Goal: Information Seeking & Learning: Learn about a topic

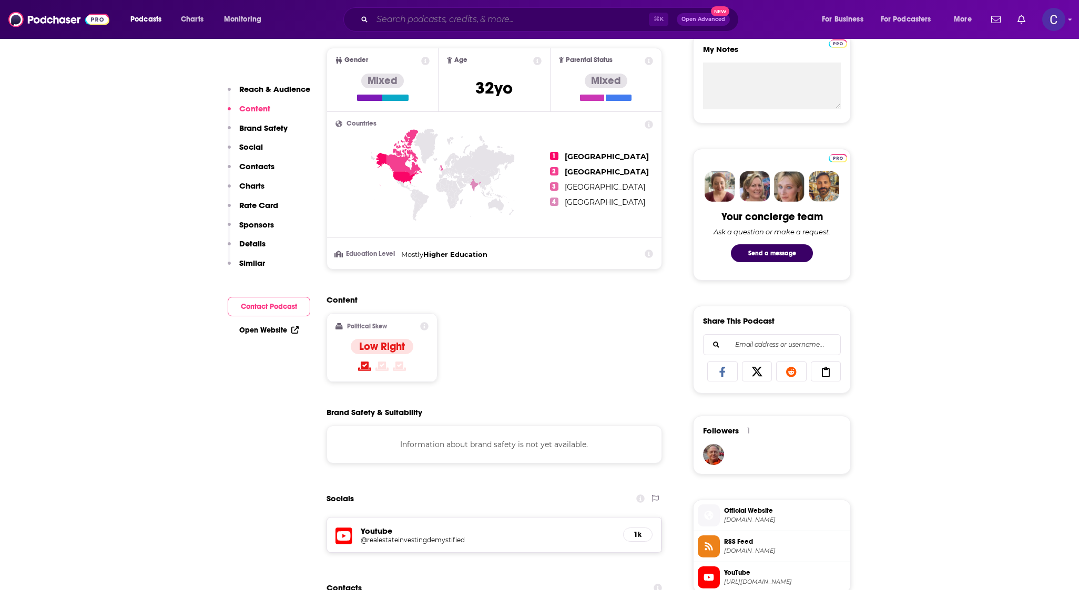
click at [493, 14] on input "Search podcasts, credits, & more..." at bounding box center [510, 19] width 276 height 17
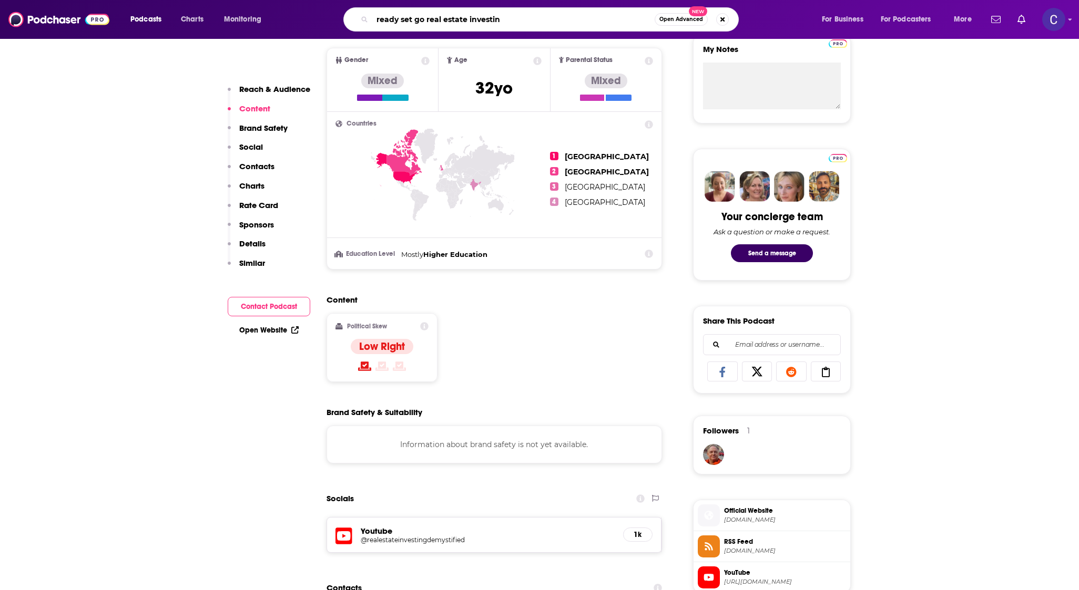
type input "ready set go real estate investing"
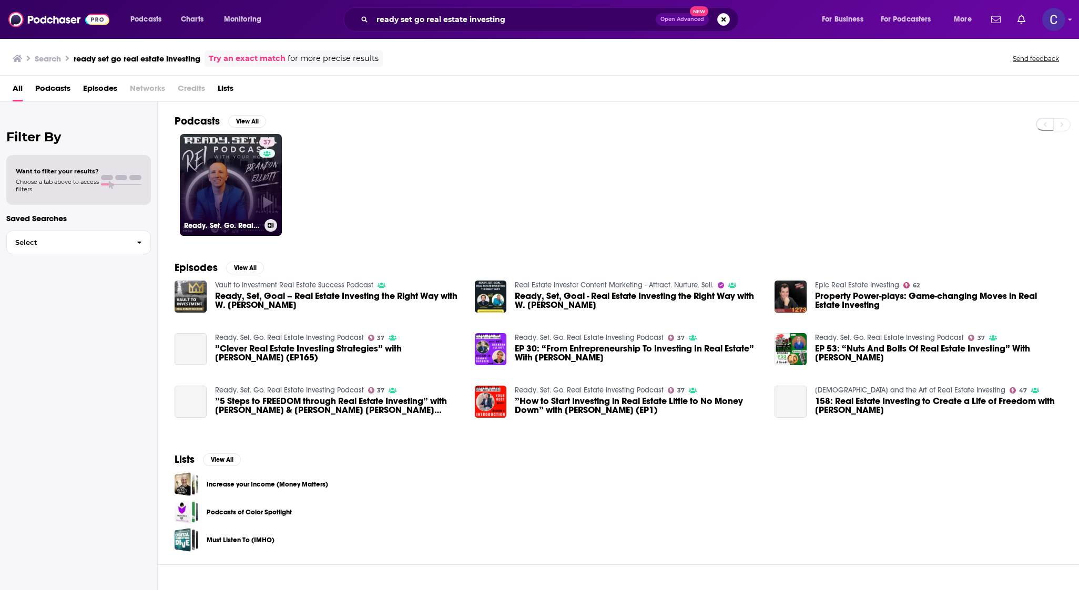
click at [247, 190] on link "37 Ready. Set. Go. Real Estate Investing Podcast" at bounding box center [231, 185] width 102 height 102
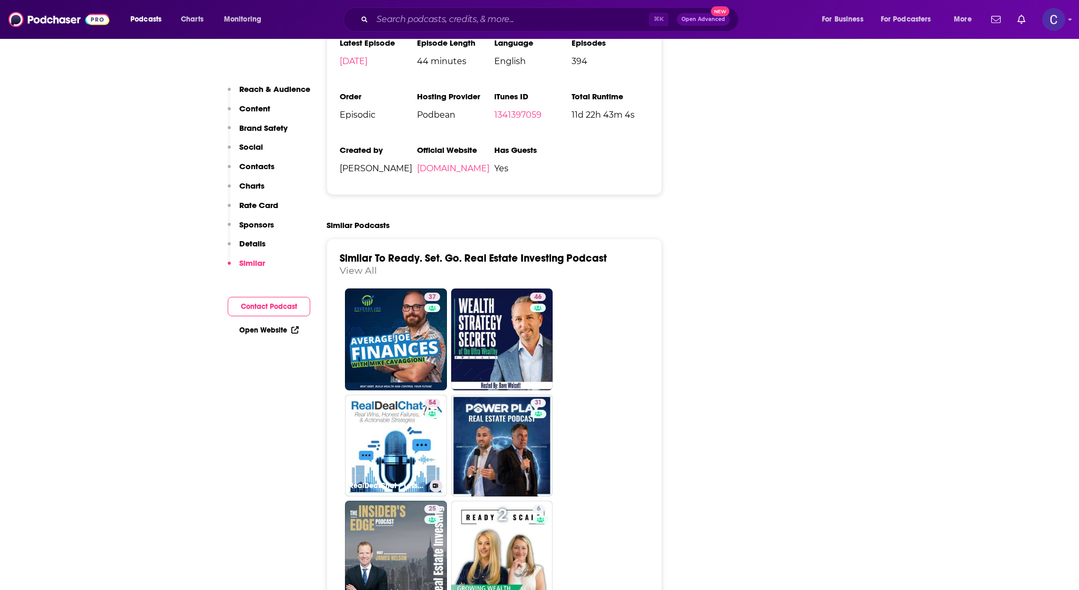
scroll to position [1584, 0]
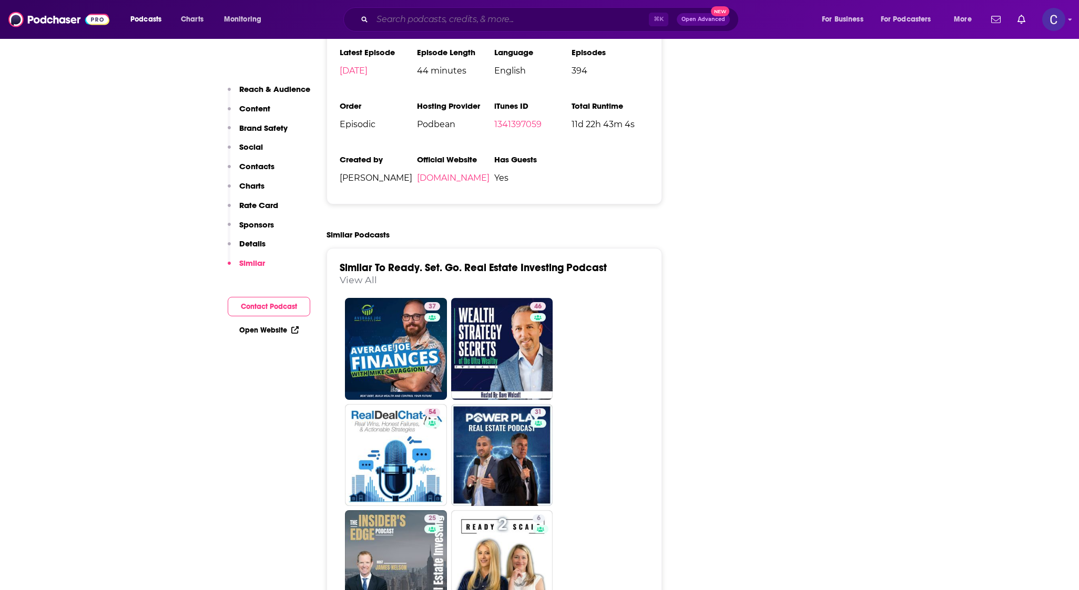
click at [522, 20] on input "Search podcasts, credits, & more..." at bounding box center [510, 19] width 276 height 17
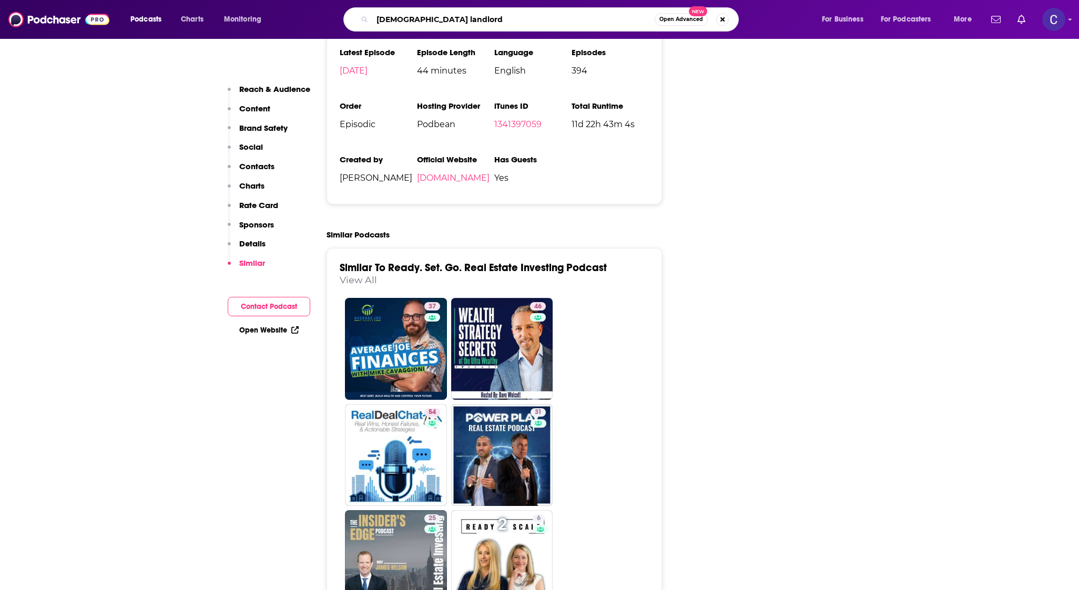
type input "[DEMOGRAPHIC_DATA] landlords"
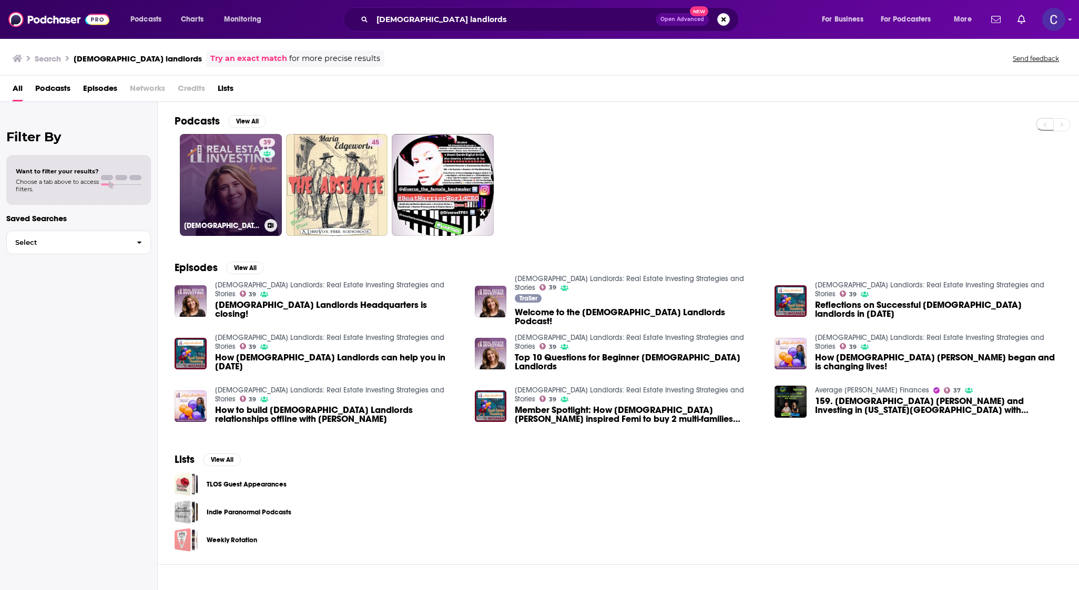
click at [252, 192] on link "39 [DEMOGRAPHIC_DATA] Landlords: Real Estate Investing Strategies and Stories" at bounding box center [231, 185] width 102 height 102
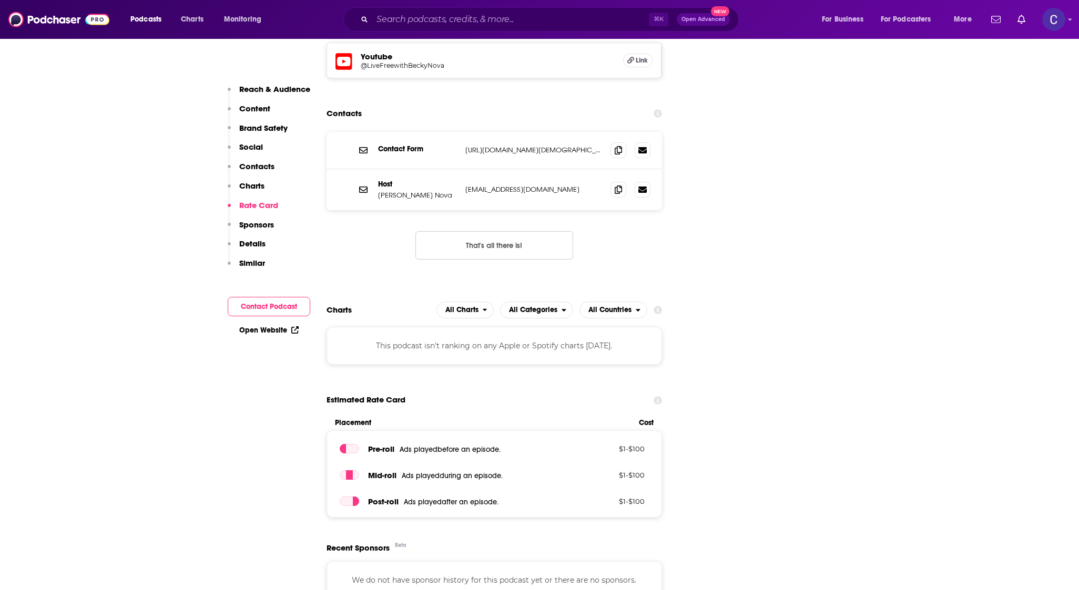
scroll to position [839, 0]
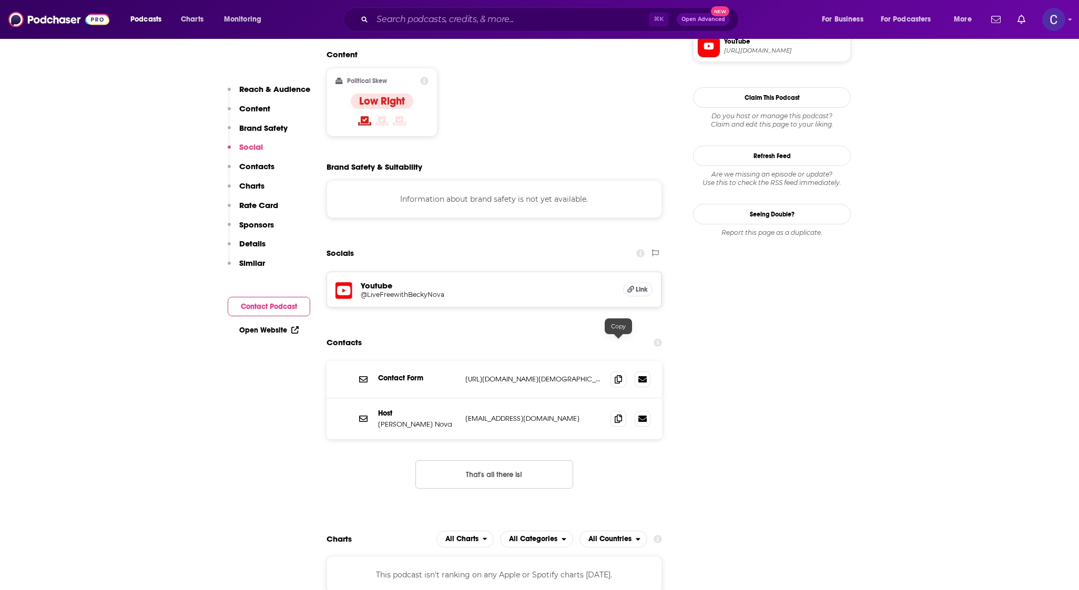
click at [625, 411] on div at bounding box center [630, 419] width 40 height 16
click at [617, 414] on icon at bounding box center [617, 418] width 7 height 8
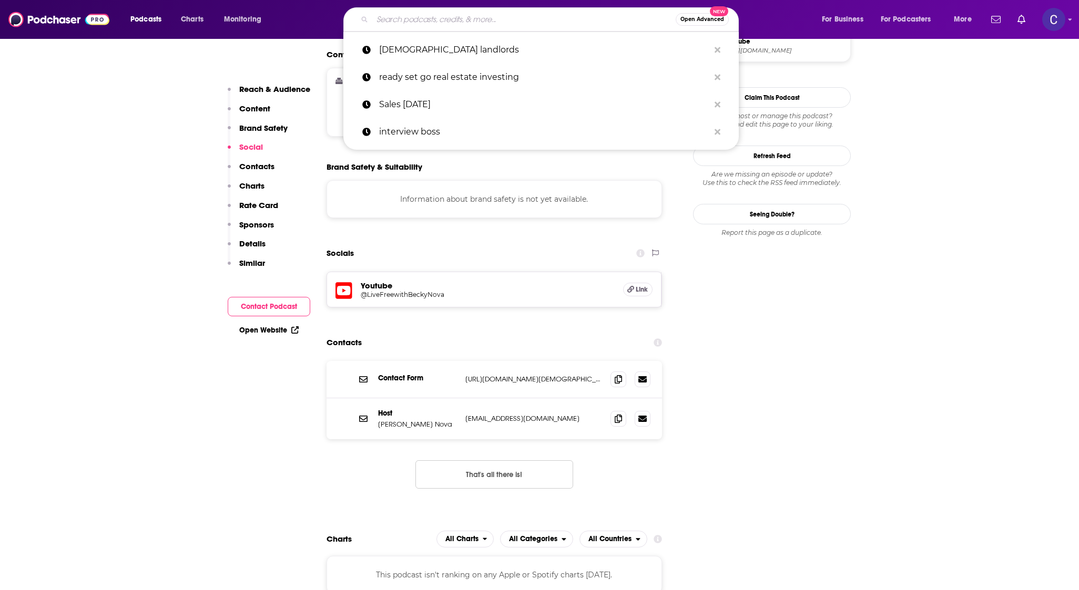
click at [517, 24] on input "Search podcasts, credits, & more..." at bounding box center [523, 19] width 303 height 17
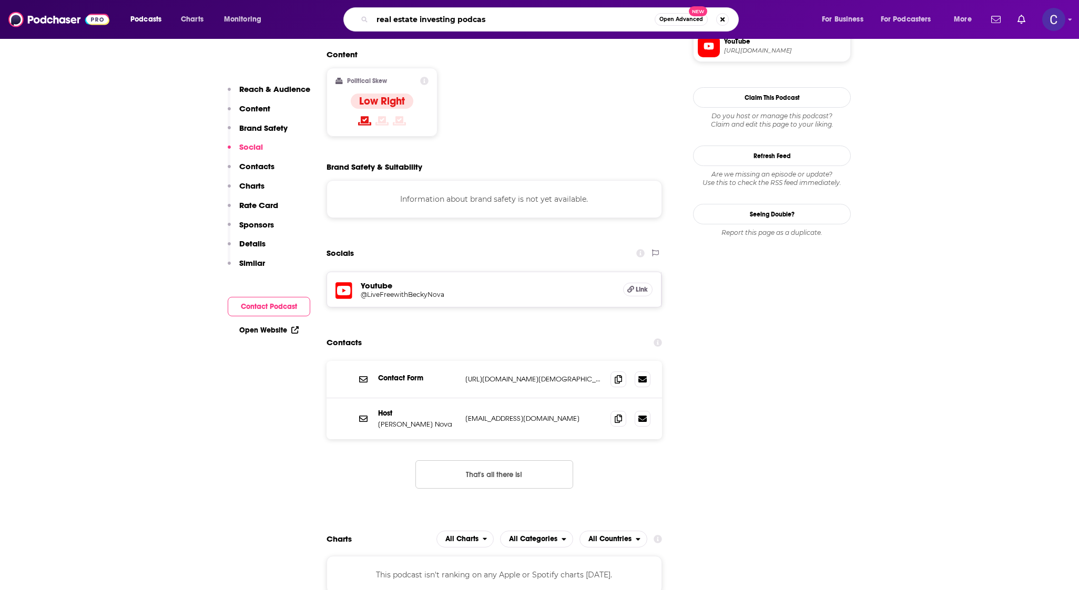
type input "real estate investing podcast"
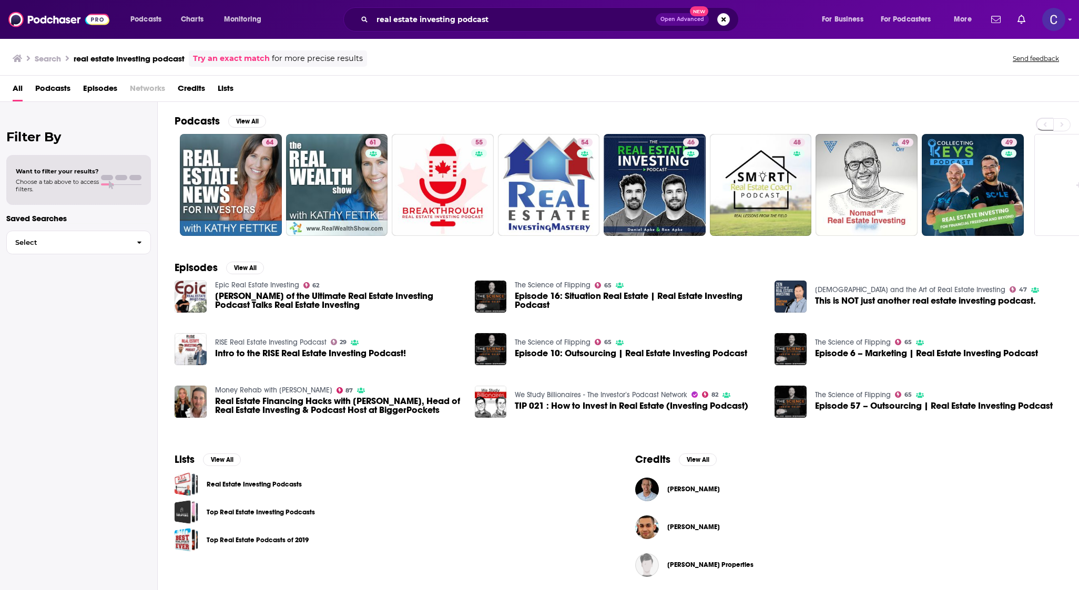
click at [428, 58] on div "Search real estate investing podcast Try an exact match for more precise result…" at bounding box center [537, 58] width 1049 height 16
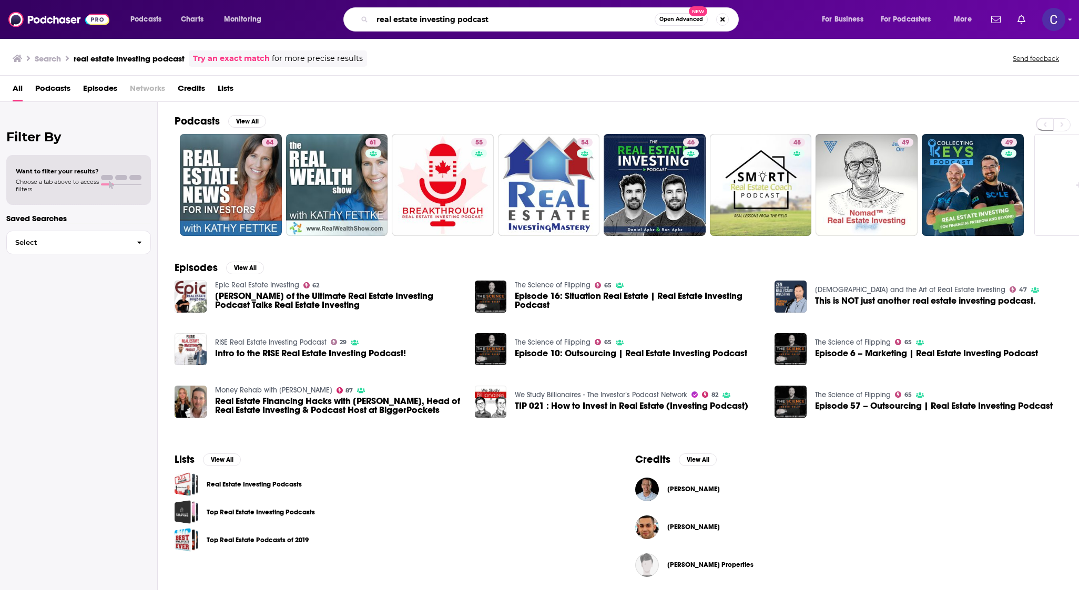
click at [514, 19] on input "real estate investing podcast" at bounding box center [513, 19] width 282 height 17
type input "real estate investing podcast 5 oclock somewhere"
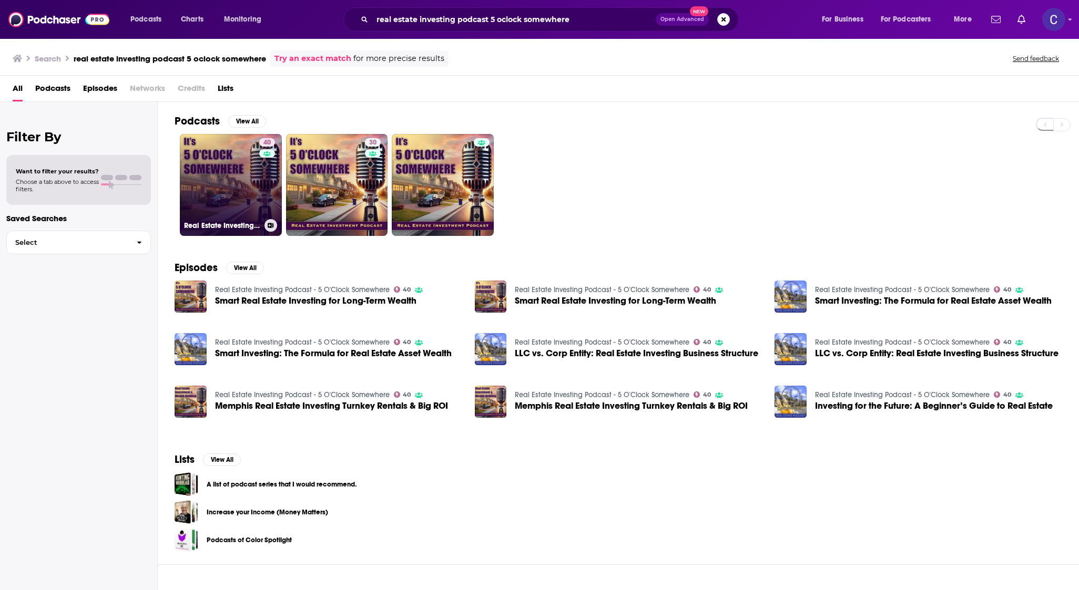
click at [220, 184] on link "40 Real Estate Investing Podcast - 5 O'Clock Somewhere" at bounding box center [231, 185] width 102 height 102
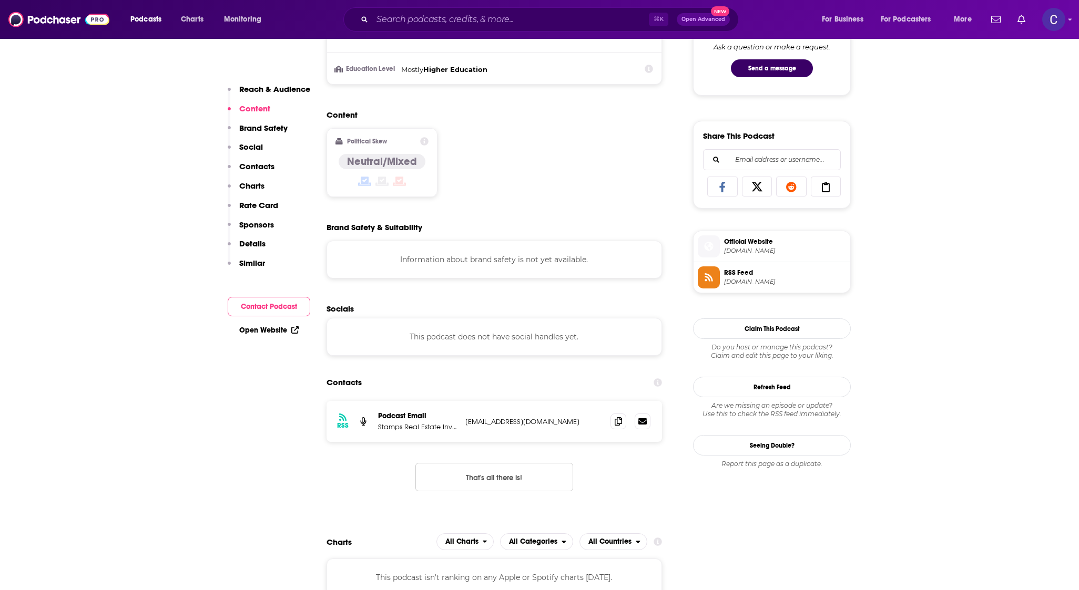
scroll to position [584, 0]
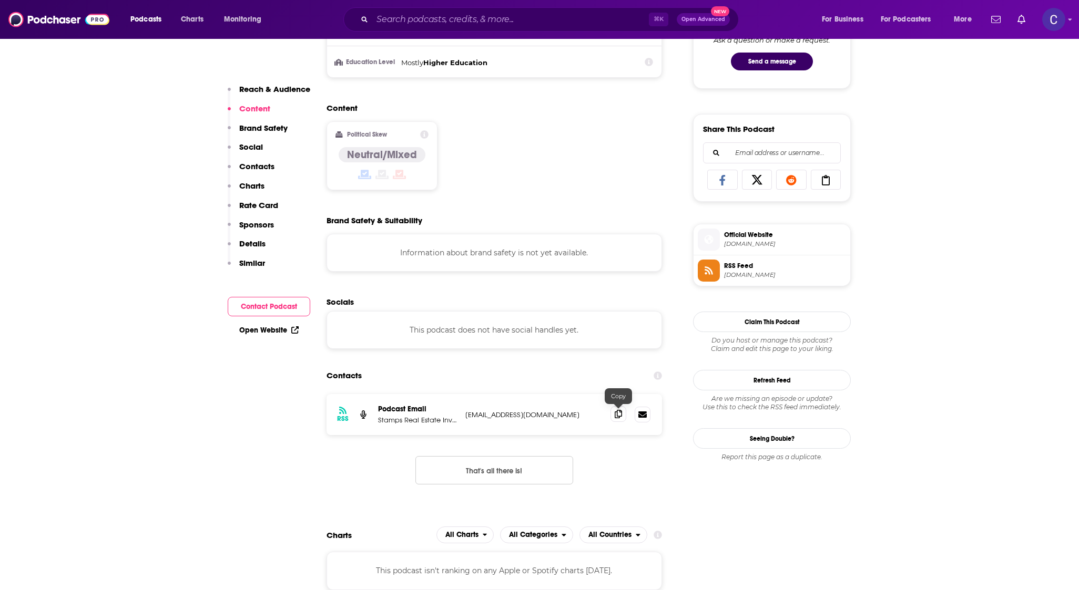
click at [612, 414] on span at bounding box center [618, 414] width 16 height 16
click at [428, 14] on input "Search podcasts, credits, & more..." at bounding box center [510, 19] width 276 height 17
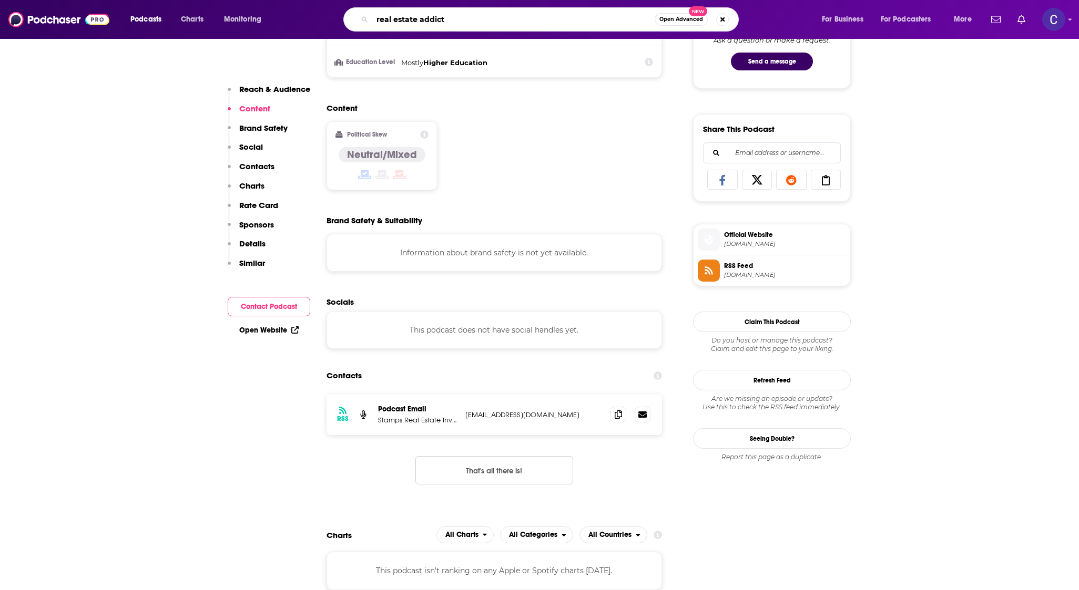
type input "real estate addicts"
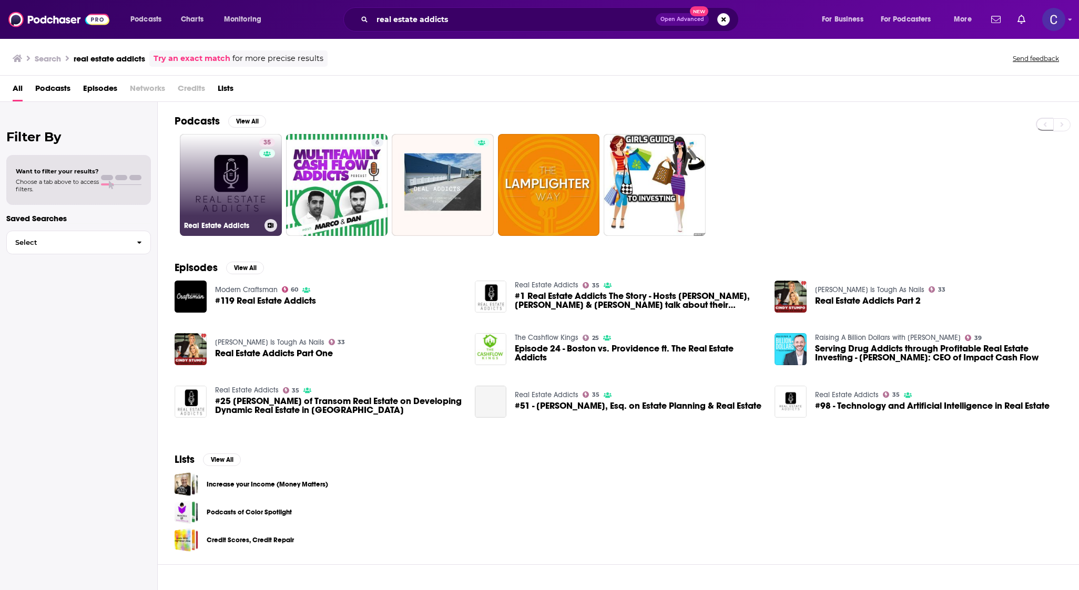
click at [229, 205] on link "35 Real Estate Addicts" at bounding box center [231, 185] width 102 height 102
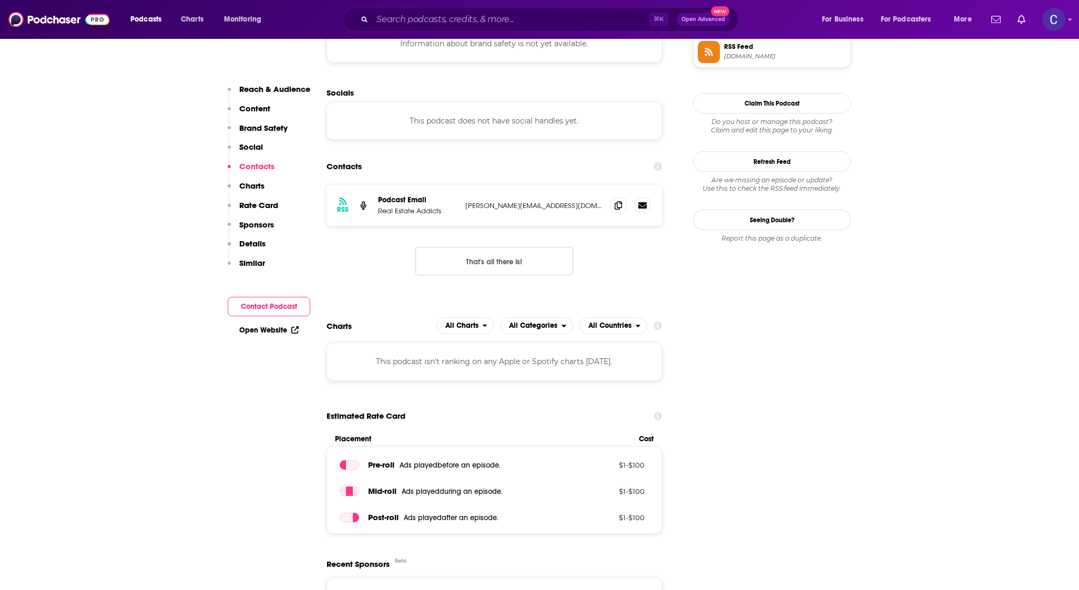
scroll to position [983, 0]
click at [615, 200] on icon at bounding box center [617, 204] width 7 height 8
click at [527, 21] on input "Search podcasts, credits, & more..." at bounding box center [510, 19] width 276 height 17
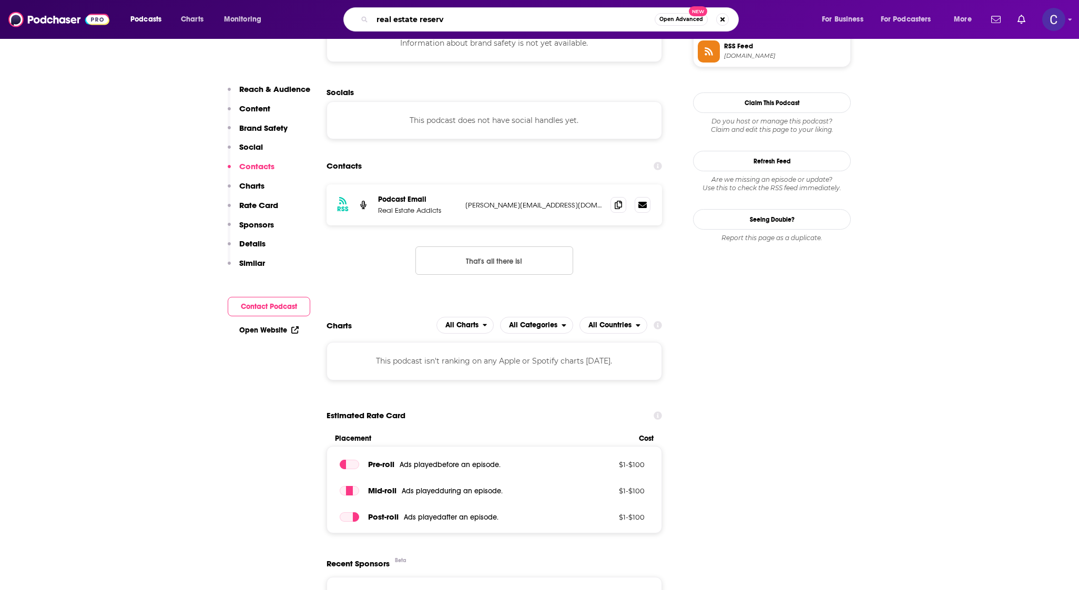
type input "real estate reserve"
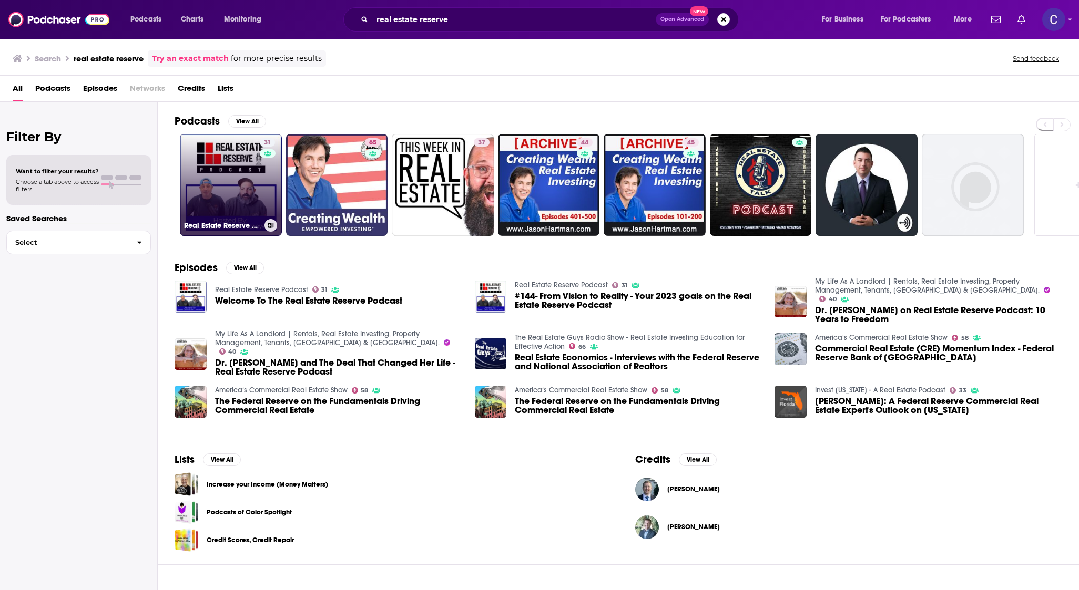
click at [251, 191] on link "31 Real Estate Reserve Podcast" at bounding box center [231, 185] width 102 height 102
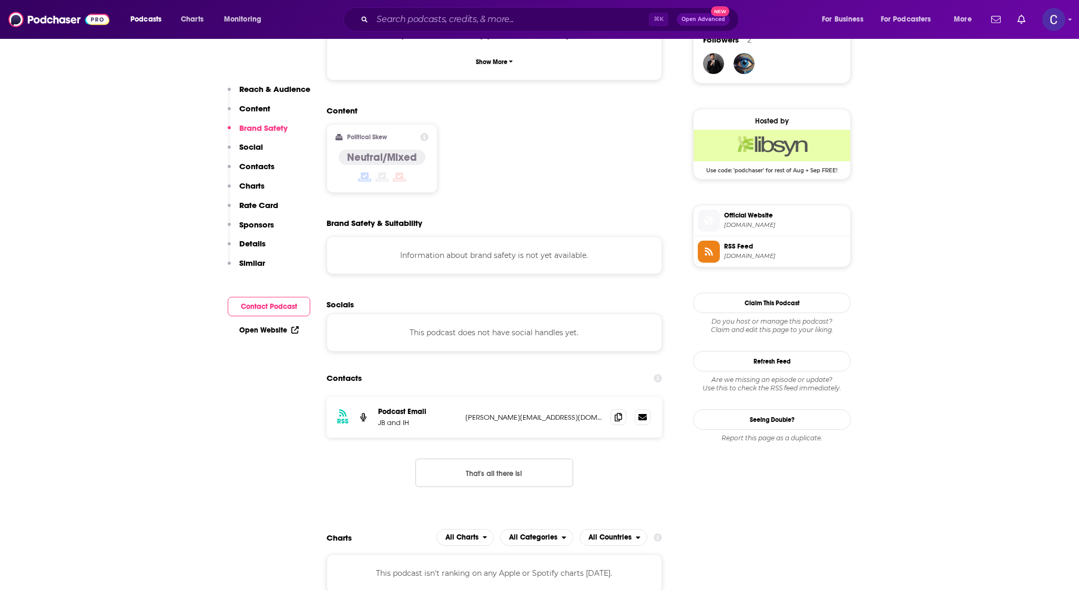
scroll to position [843, 0]
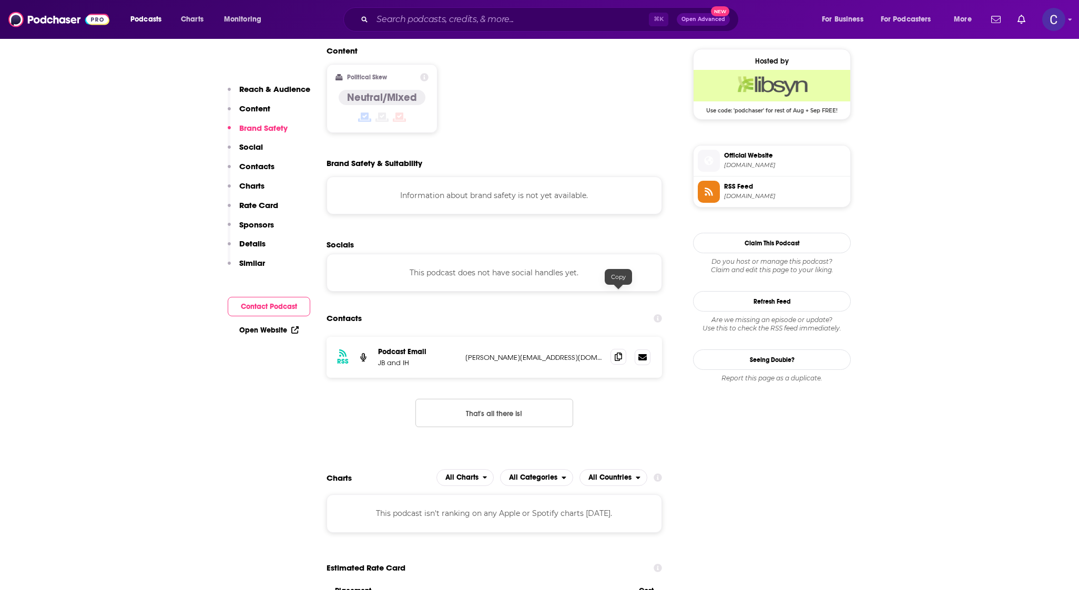
click at [614, 349] on span at bounding box center [618, 357] width 16 height 16
click at [541, 21] on input "Search podcasts, credits, & more..." at bounding box center [510, 19] width 276 height 17
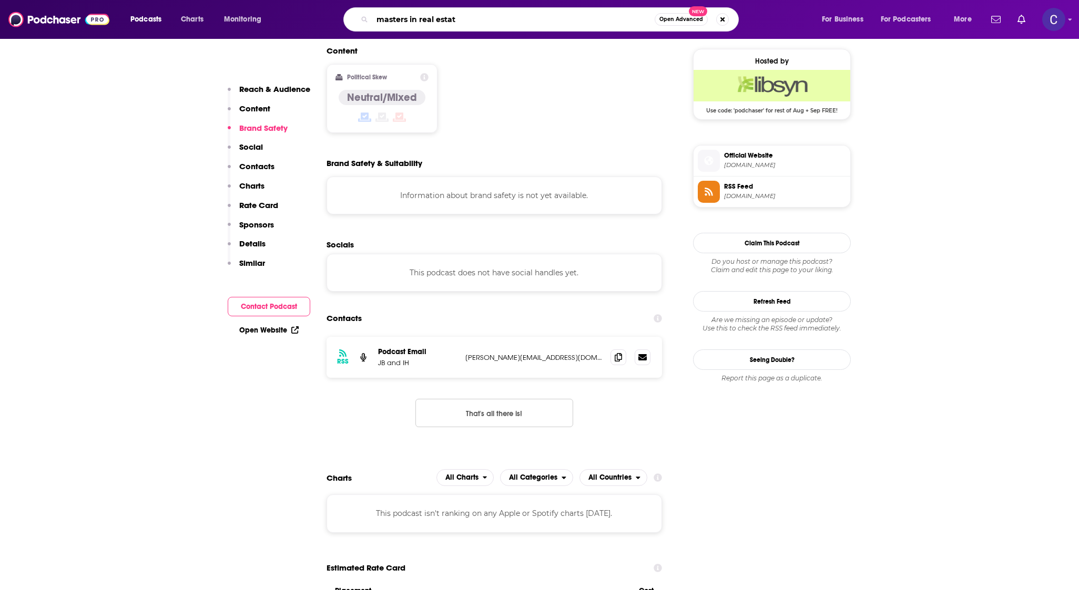
type input "masters in real estate"
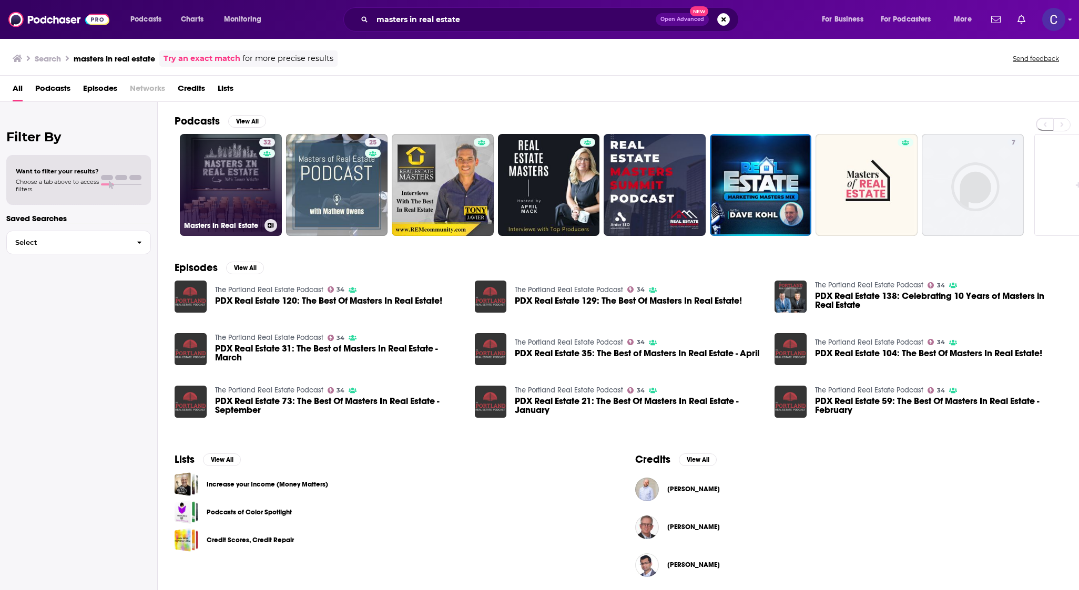
click at [264, 178] on div "32" at bounding box center [268, 178] width 18 height 81
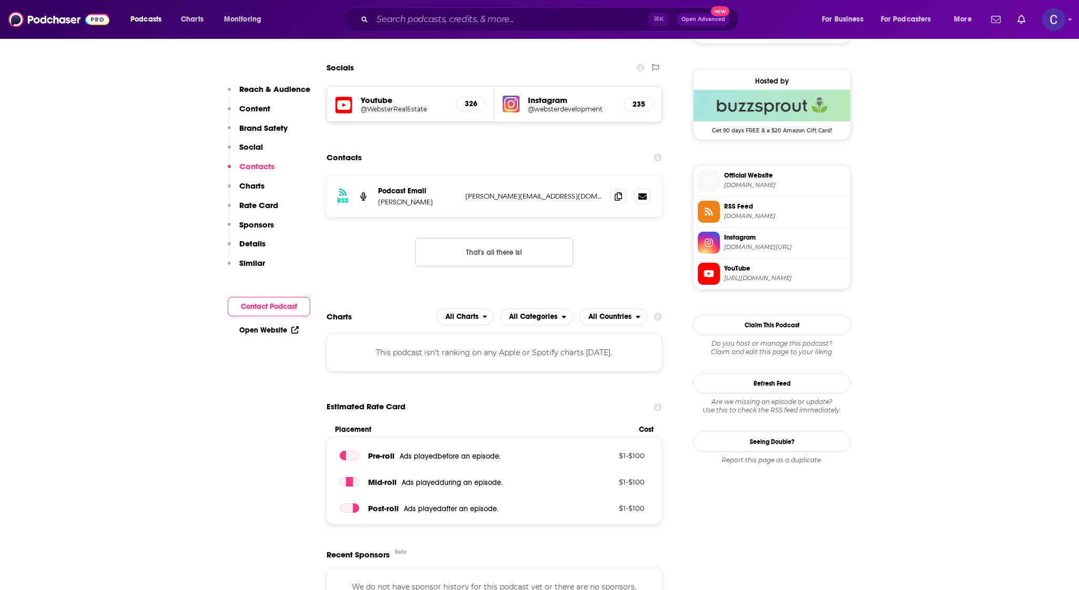
scroll to position [828, 0]
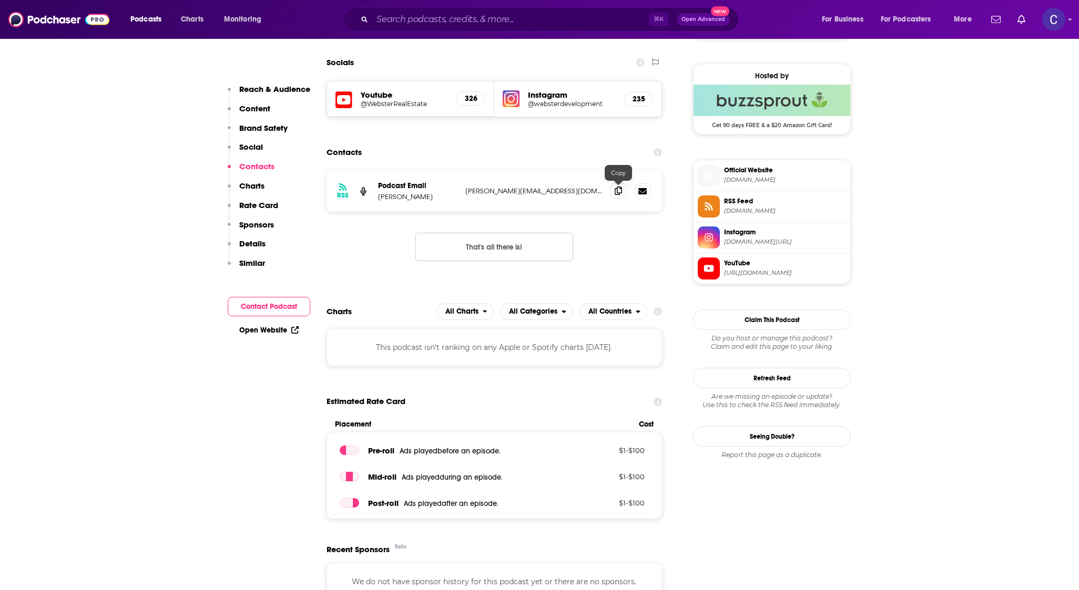
click at [613, 195] on span at bounding box center [618, 191] width 16 height 16
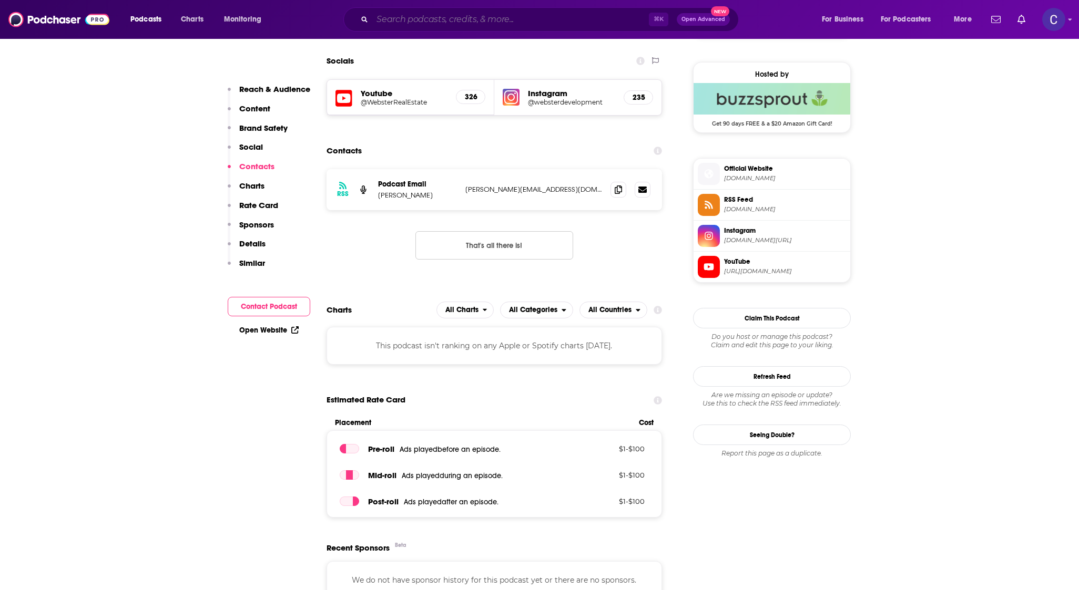
click at [534, 20] on input "Search podcasts, credits, & more..." at bounding box center [510, 19] width 276 height 17
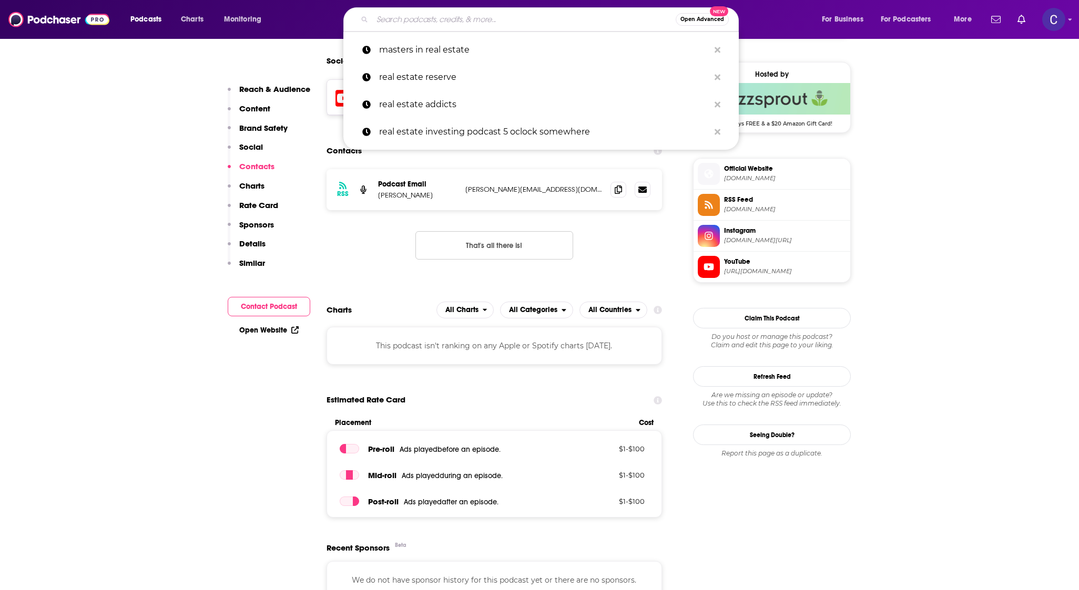
type input "l"
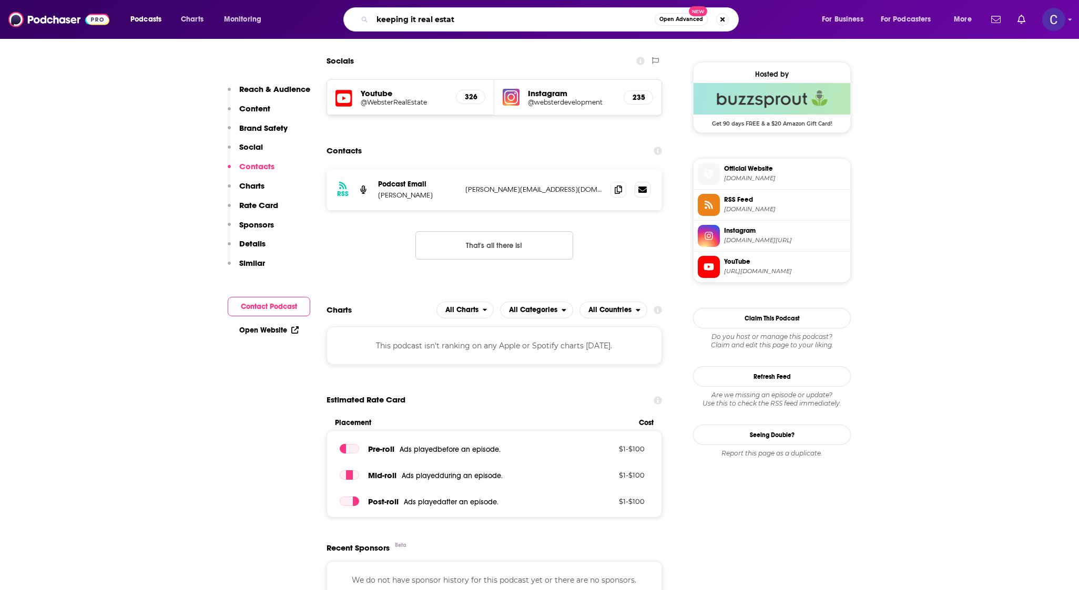
type input "keeping it real estate"
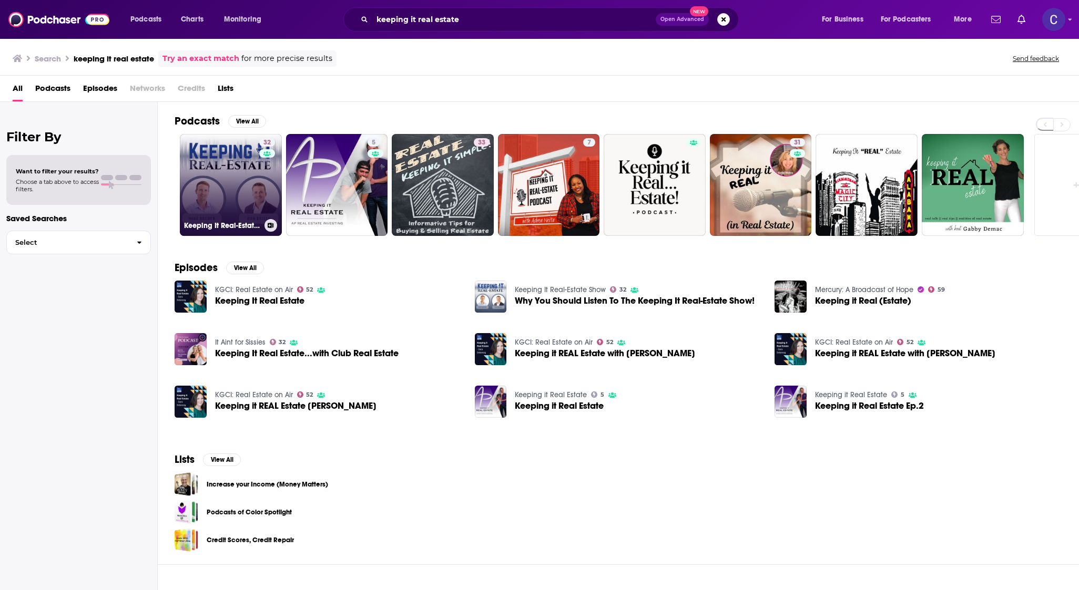
click at [233, 170] on link "32 Keeping It Real-Estate Show" at bounding box center [231, 185] width 102 height 102
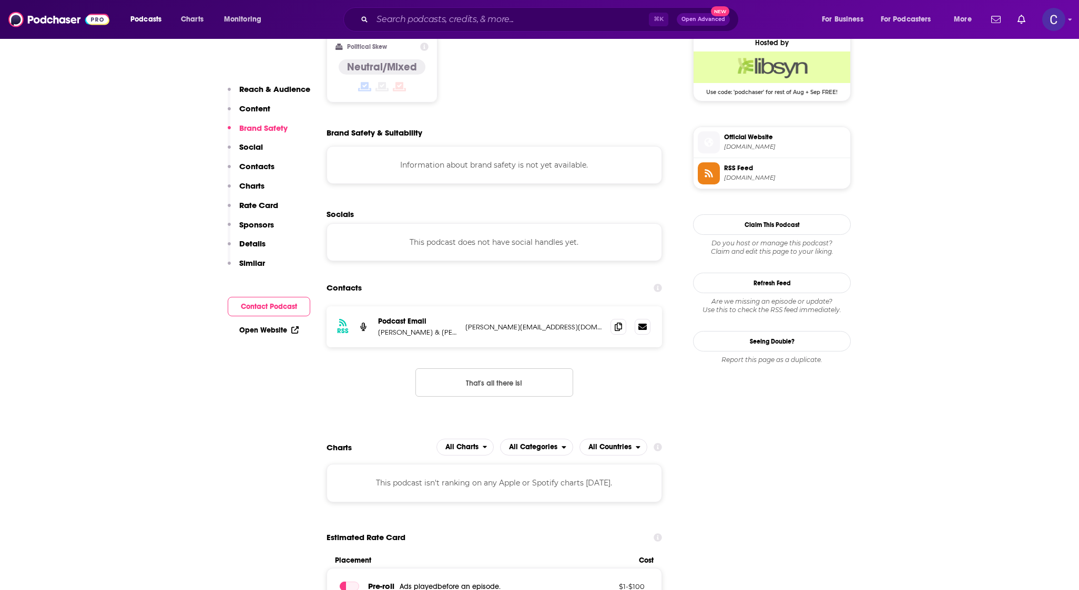
scroll to position [879, 0]
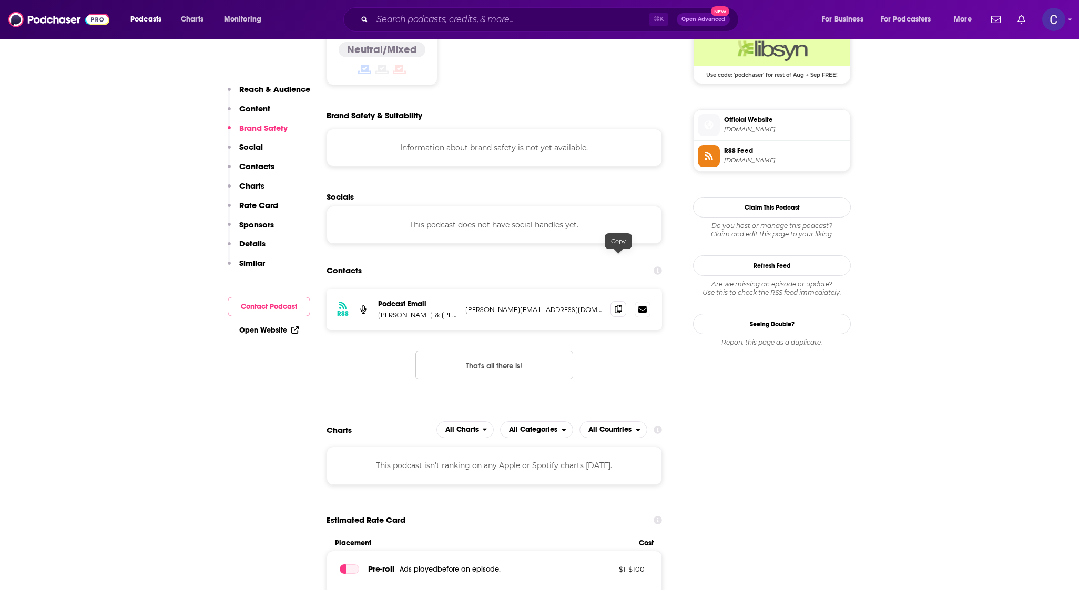
click at [614, 301] on span at bounding box center [618, 309] width 16 height 16
click at [549, 20] on input "Search podcasts, credits, & more..." at bounding box center [510, 19] width 276 height 17
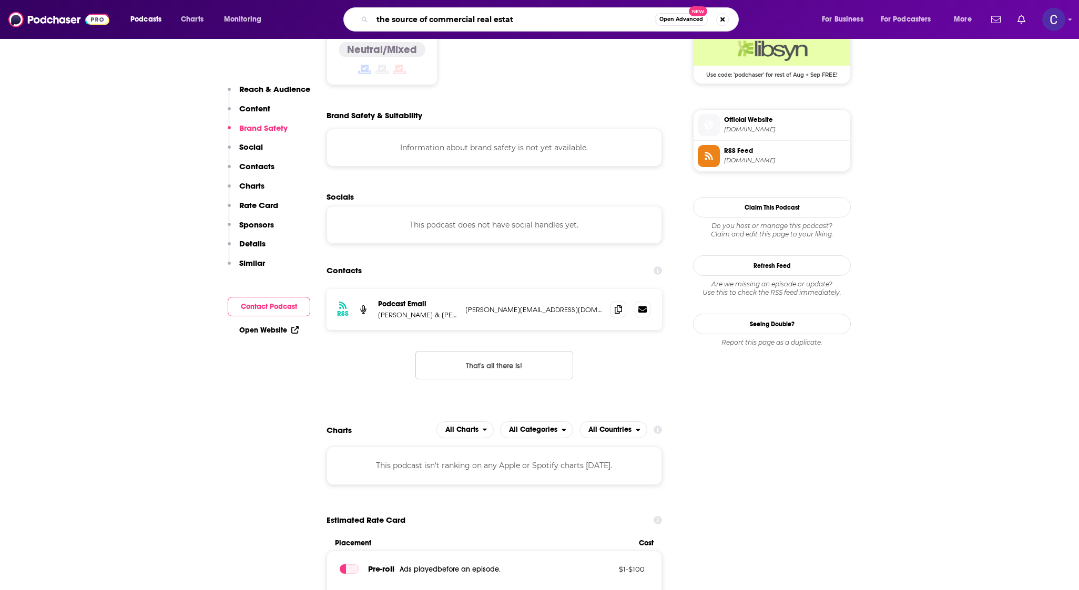
type input "the source of commercial real estate"
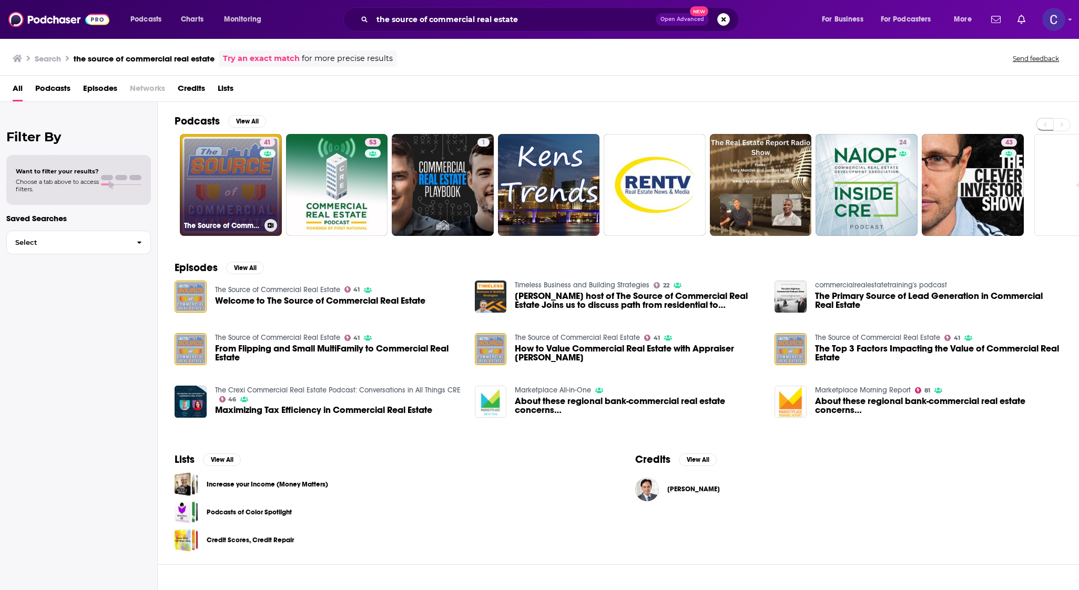
click at [233, 206] on link "41 The Source of Commercial Real Estate" at bounding box center [231, 185] width 102 height 102
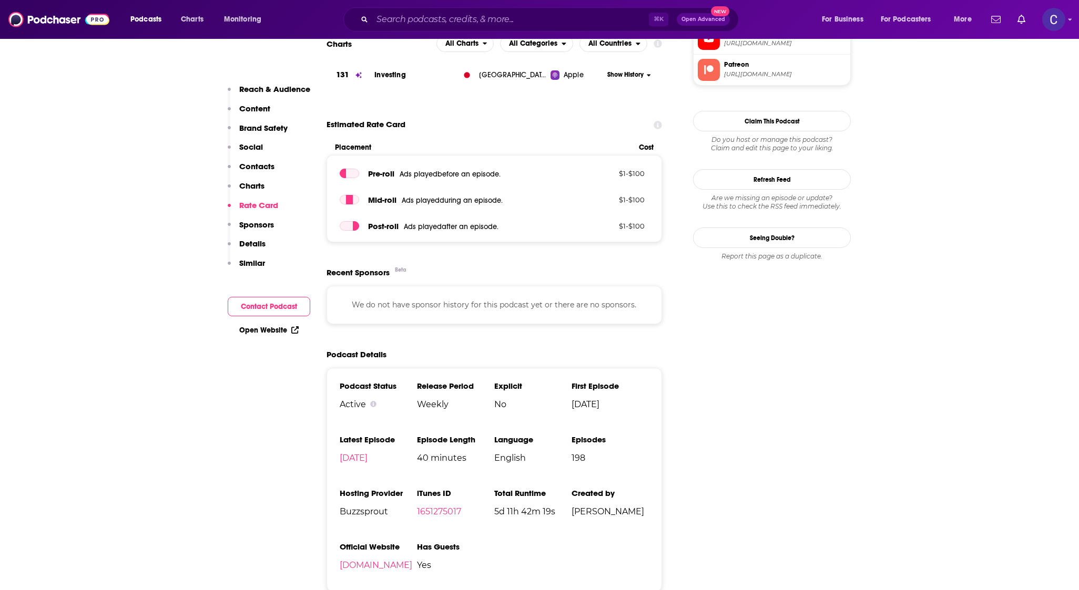
scroll to position [1080, 0]
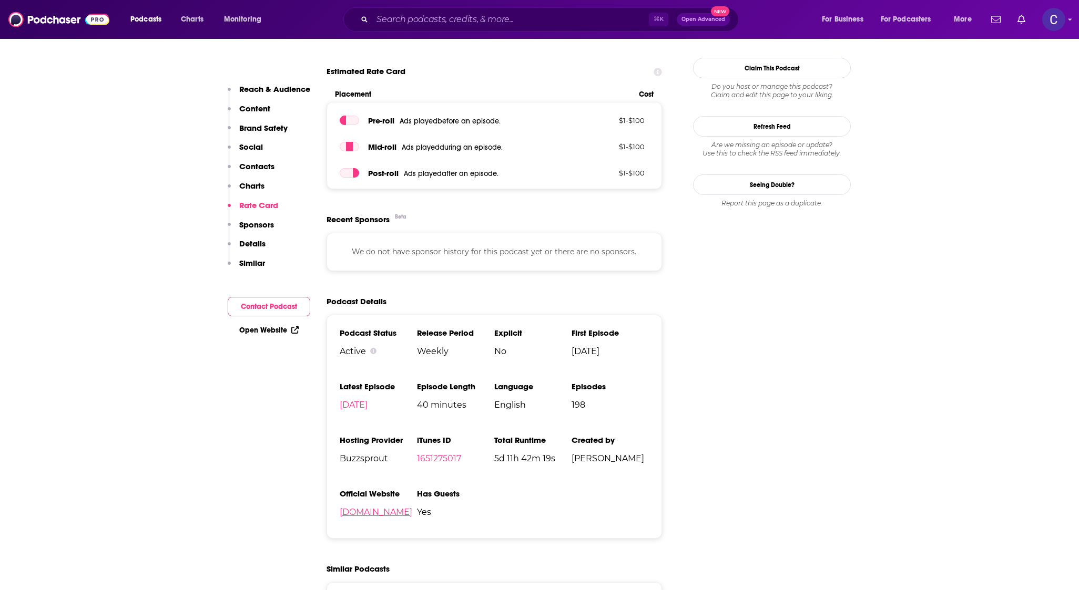
click at [389, 515] on link "[DOMAIN_NAME]" at bounding box center [376, 512] width 73 height 10
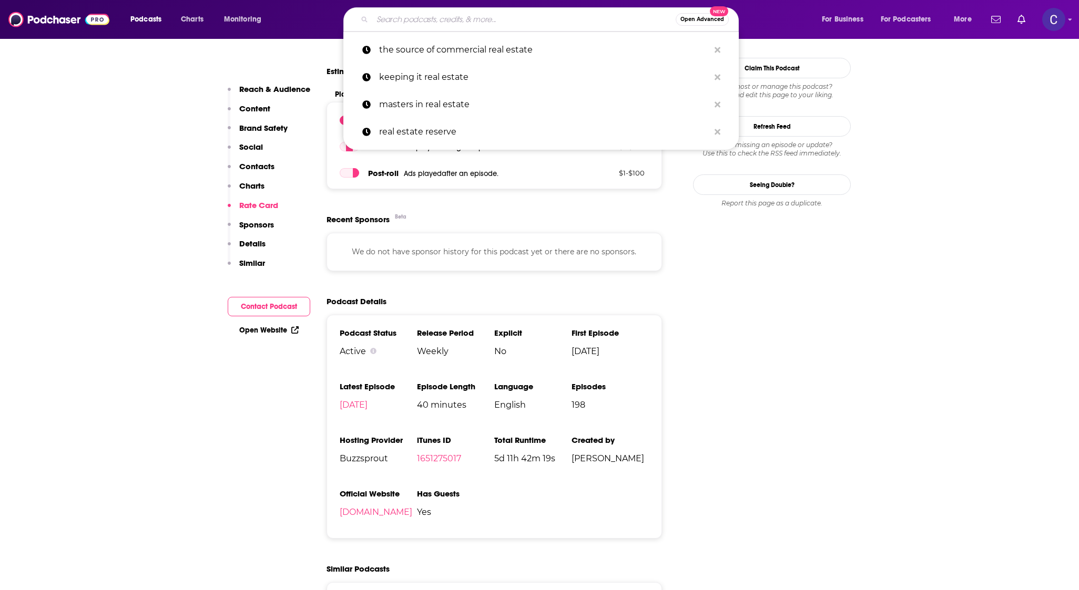
click at [495, 24] on input "Search podcasts, credits, & more..." at bounding box center [523, 19] width 303 height 17
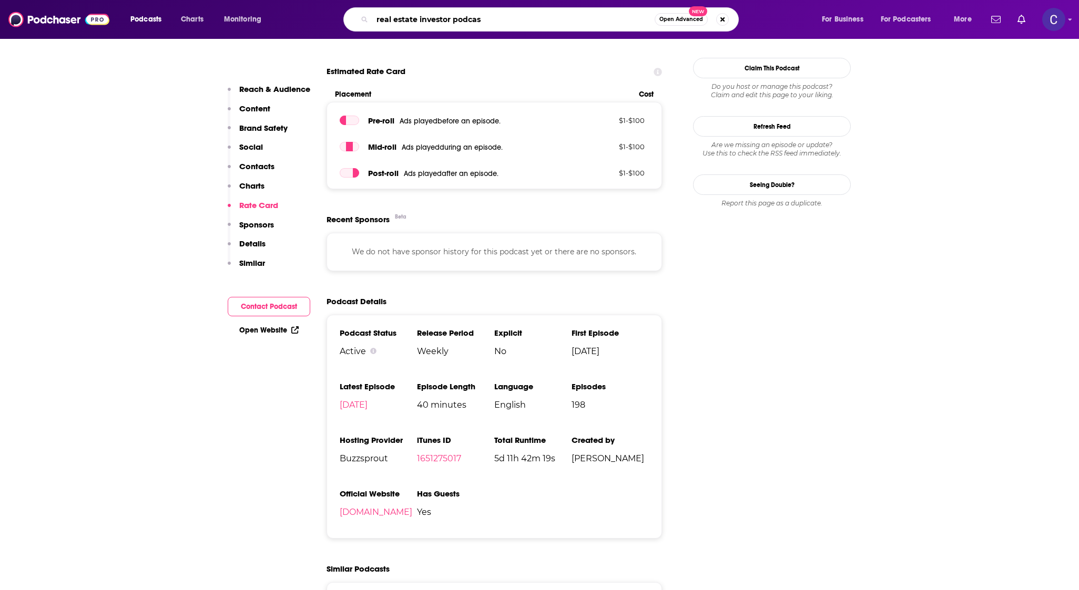
type input "real estate investor podcast"
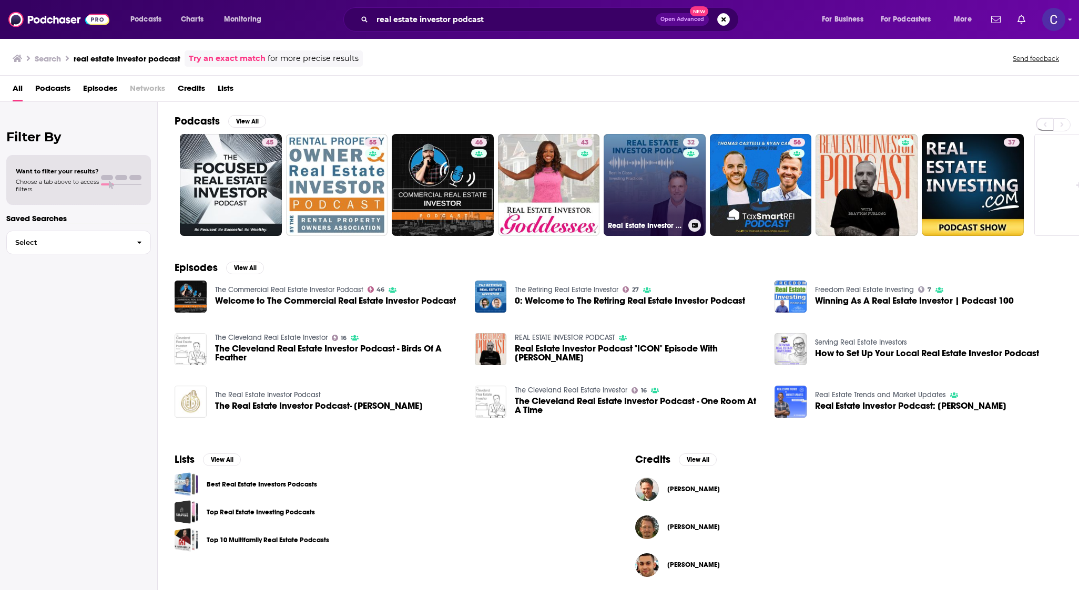
click at [646, 205] on link "32 Real Estate Investor Podcast" at bounding box center [654, 185] width 102 height 102
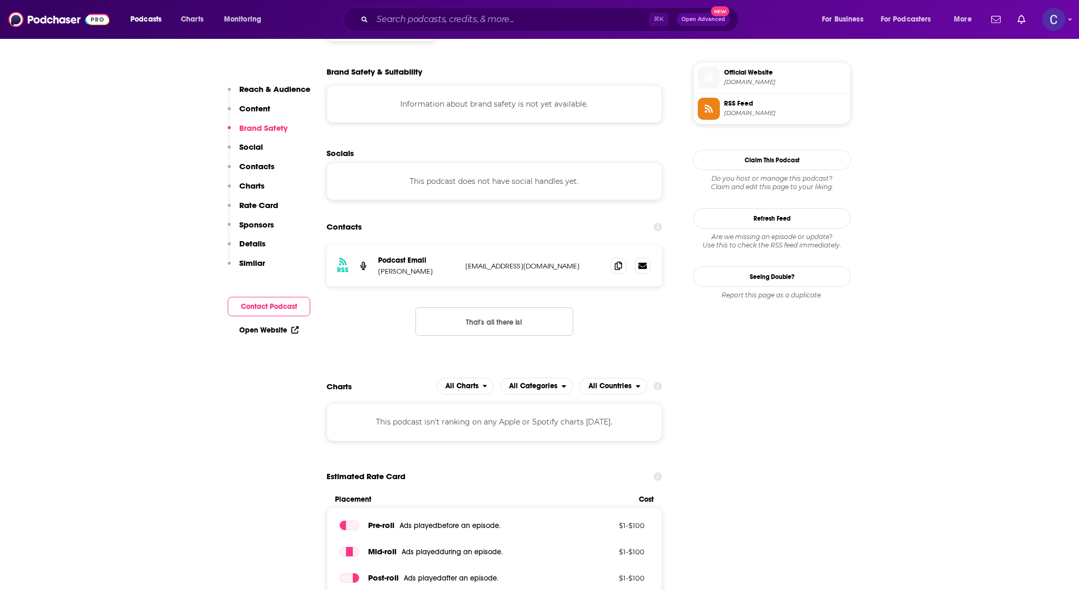
scroll to position [934, 0]
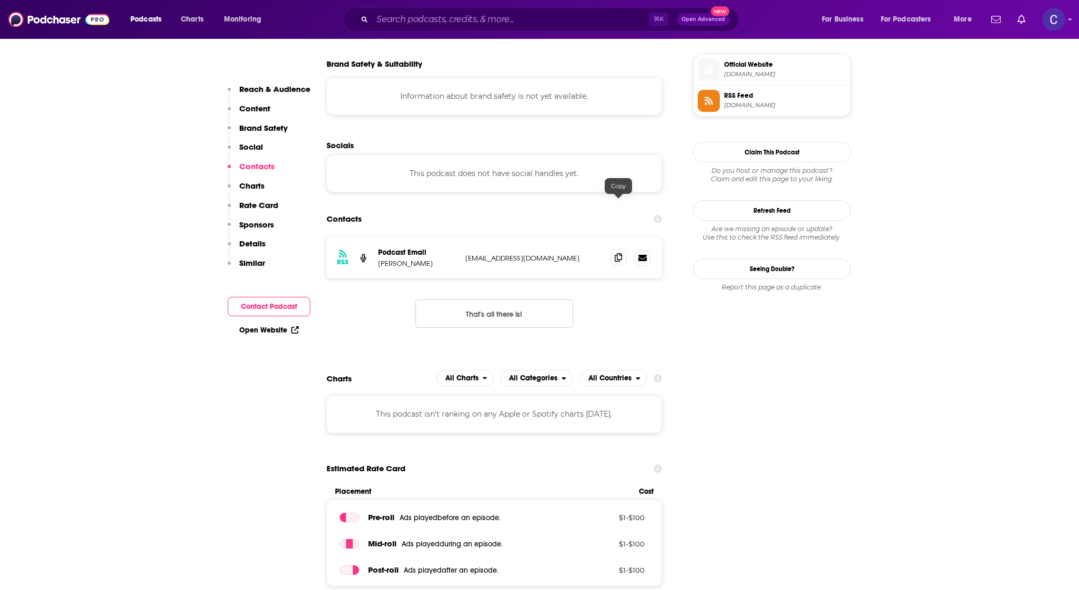
click at [619, 253] on icon at bounding box center [617, 257] width 7 height 8
click at [553, 29] on div "⌘ K Open Advanced New" at bounding box center [540, 19] width 395 height 24
click at [549, 16] on input "Search podcasts, credits, & more..." at bounding box center [510, 19] width 276 height 17
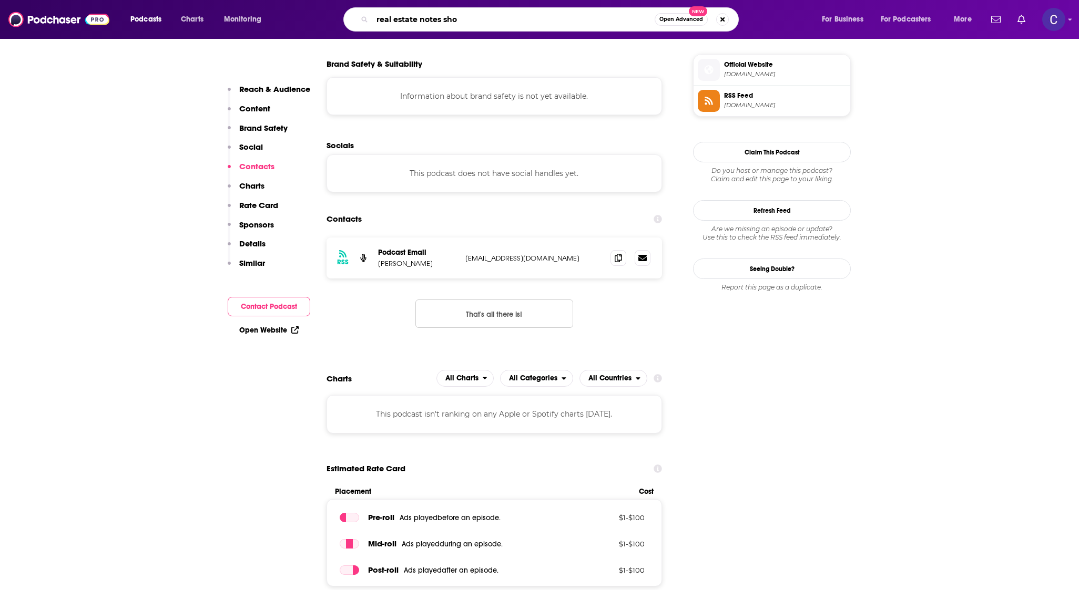
type input "real estate notes show"
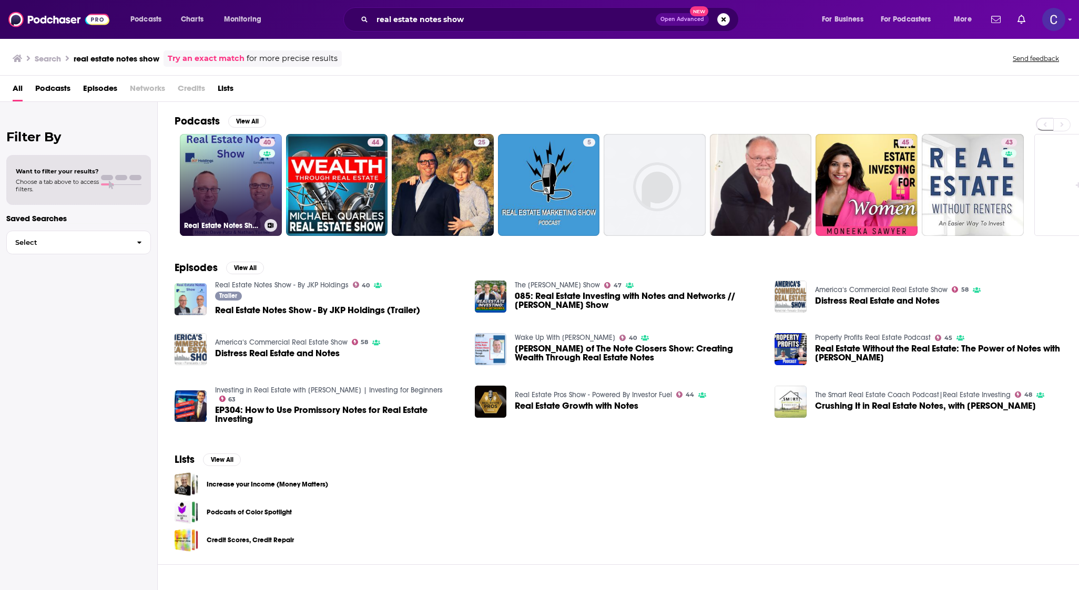
click at [274, 181] on div "40" at bounding box center [268, 178] width 18 height 81
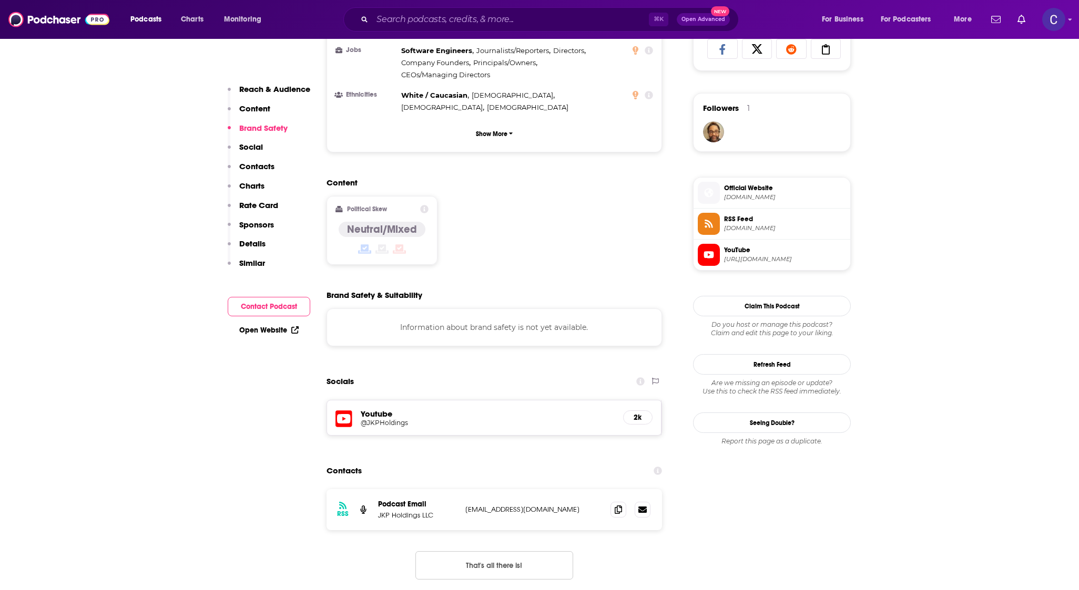
scroll to position [744, 0]
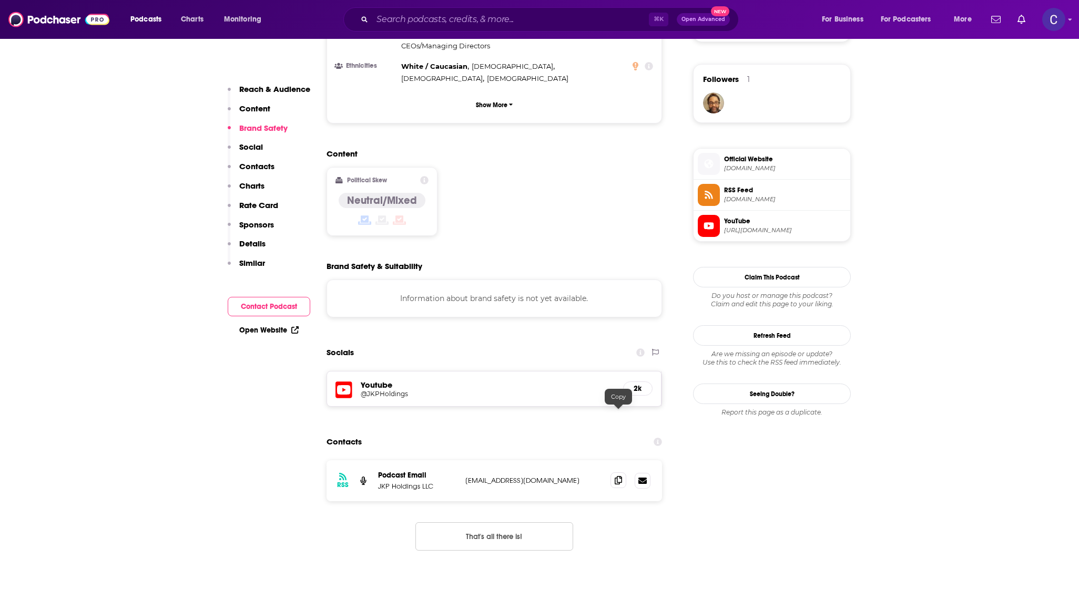
click at [617, 473] on span at bounding box center [618, 481] width 16 height 16
click at [553, 12] on input "Search podcasts, credits, & more..." at bounding box center [510, 19] width 276 height 17
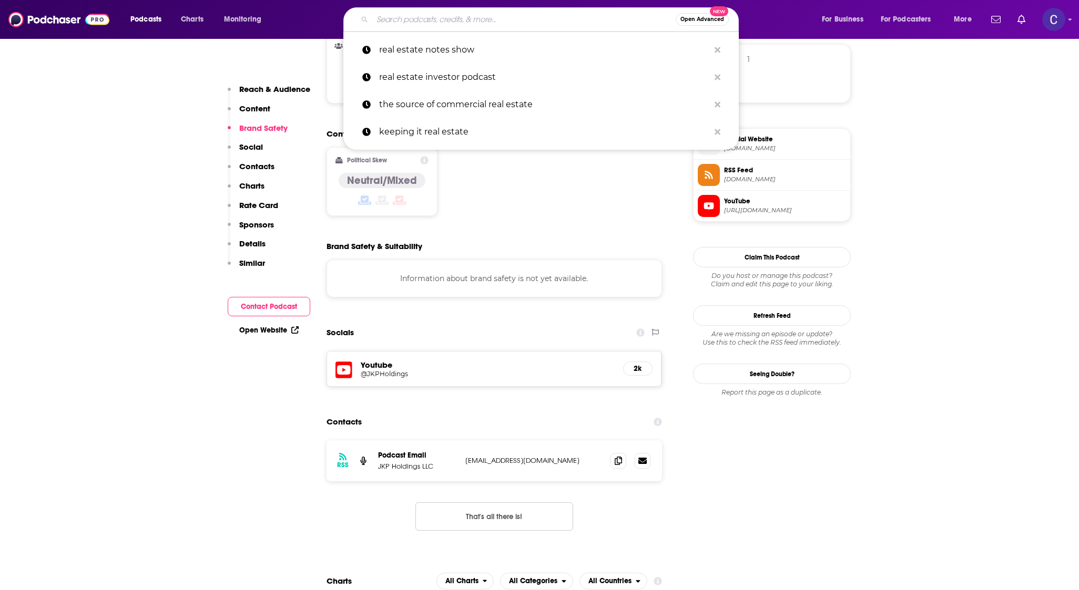
scroll to position [766, 0]
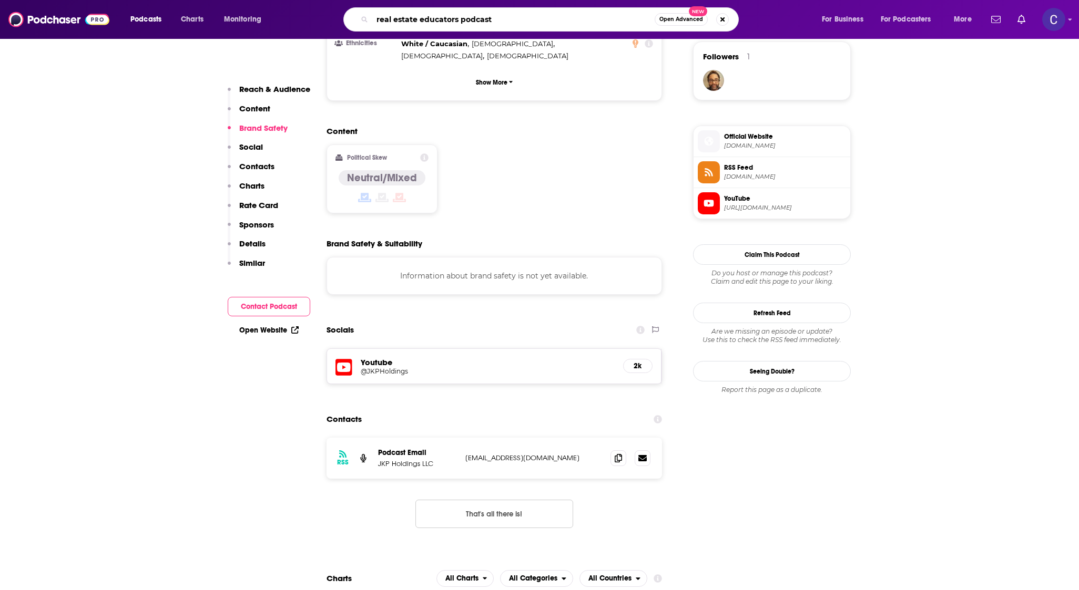
type input "real estate educators podcasty"
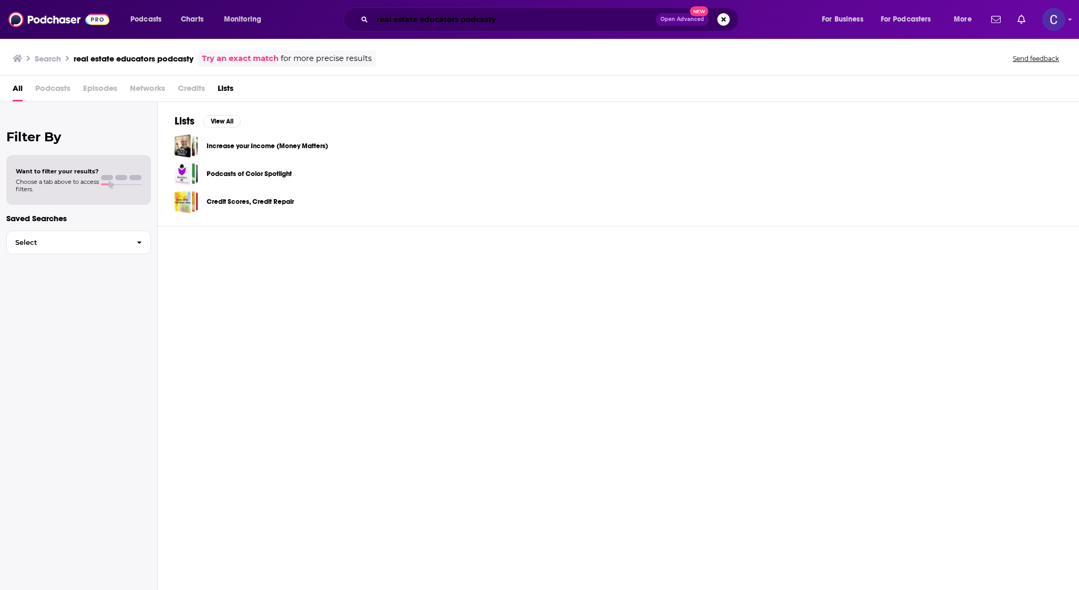
click at [501, 23] on input "real estate educators podcasty" at bounding box center [513, 19] width 283 height 17
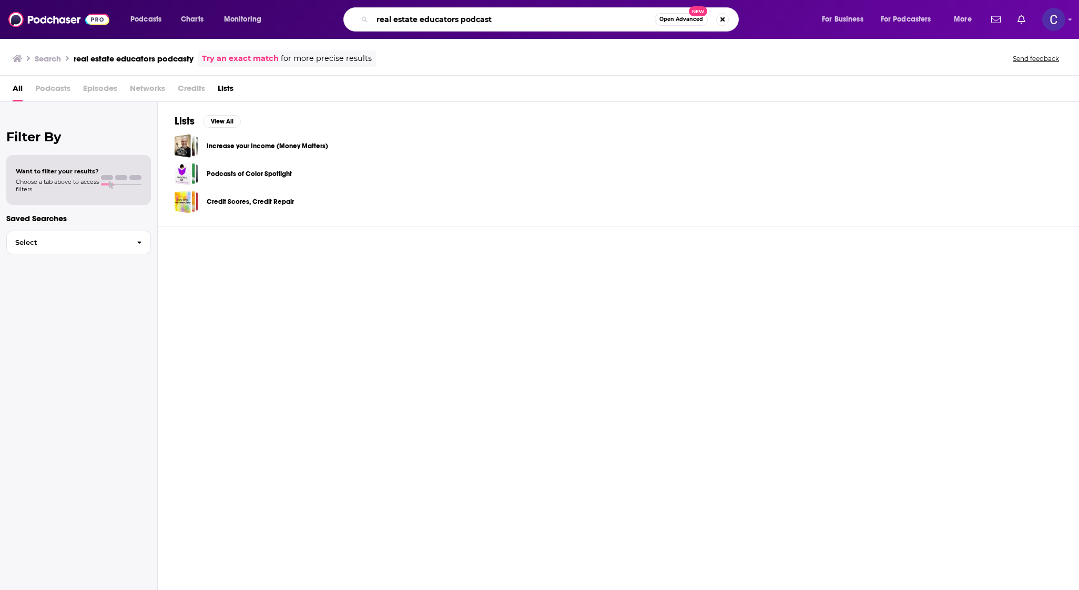
type input "real estate educators podcast"
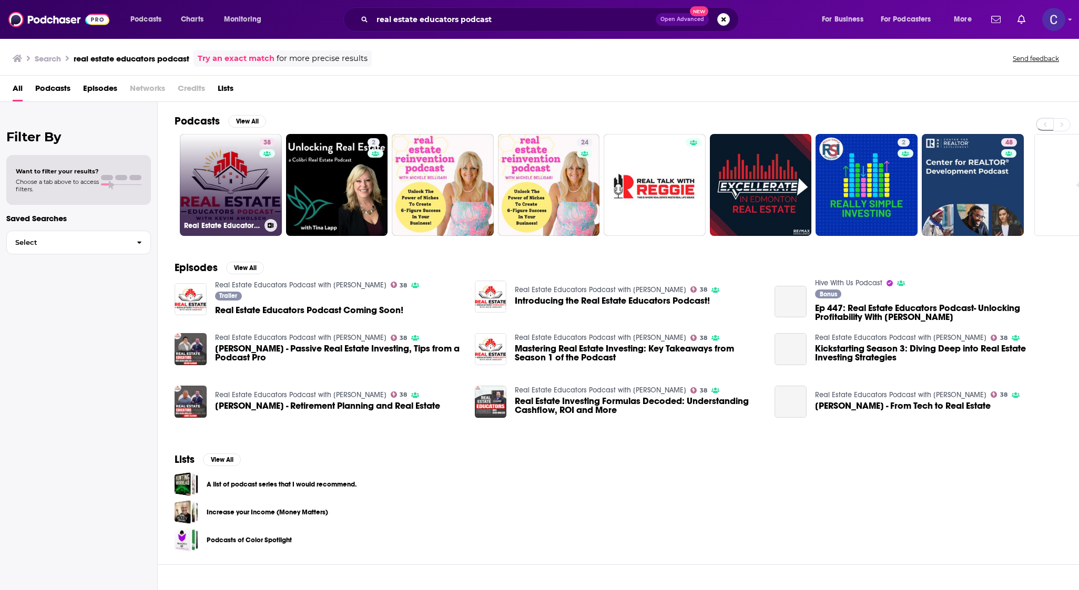
click at [257, 183] on link "38 Real Estate Educators Podcast with [PERSON_NAME]" at bounding box center [231, 185] width 102 height 102
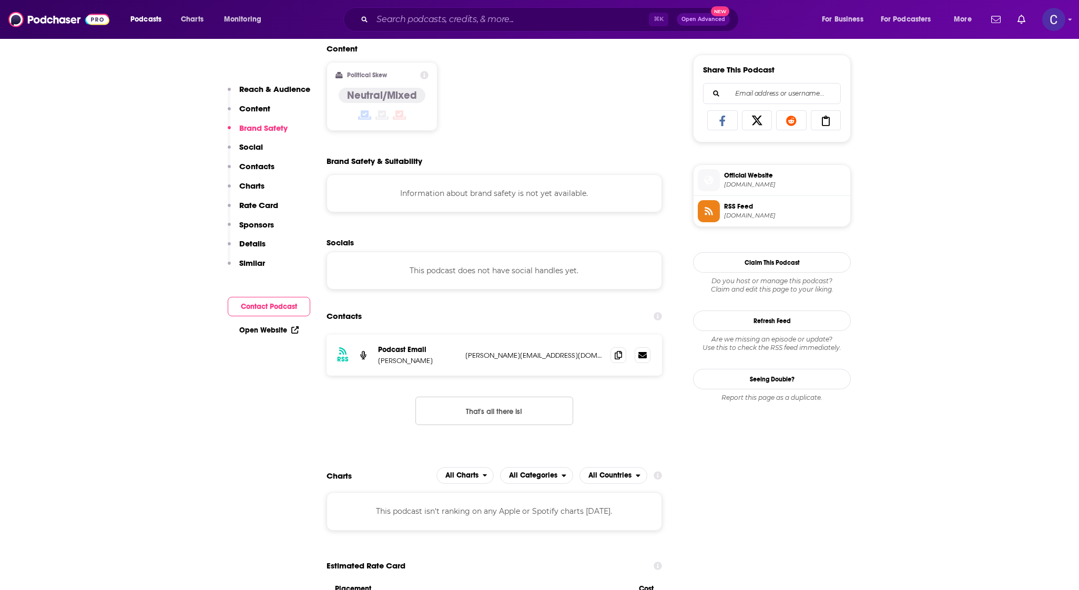
scroll to position [733, 0]
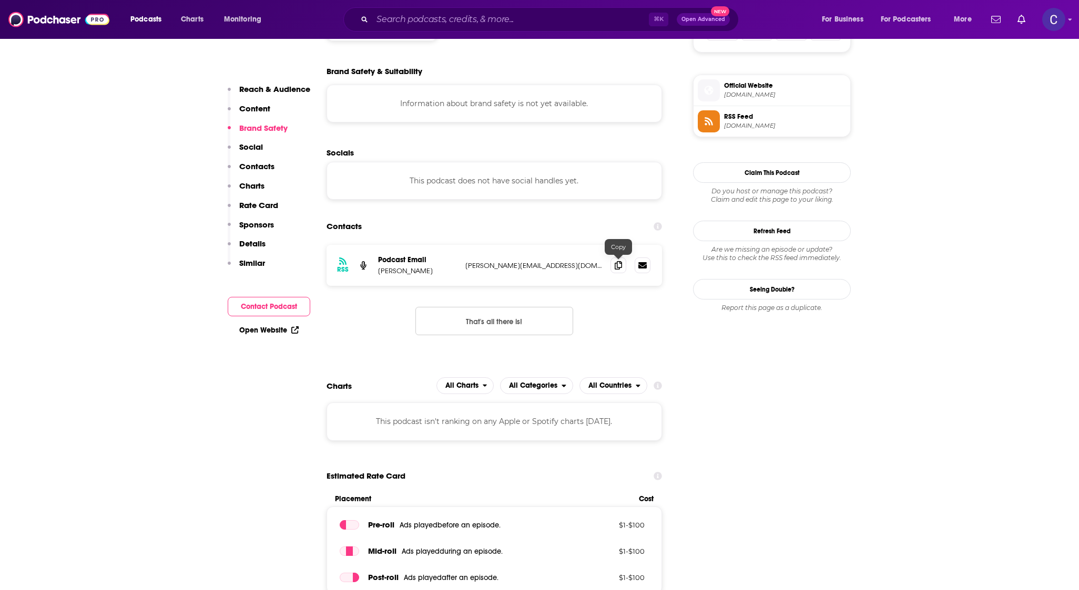
drag, startPoint x: 623, startPoint y: 266, endPoint x: 608, endPoint y: 174, distance: 93.2
click at [623, 266] on span at bounding box center [618, 266] width 16 height 16
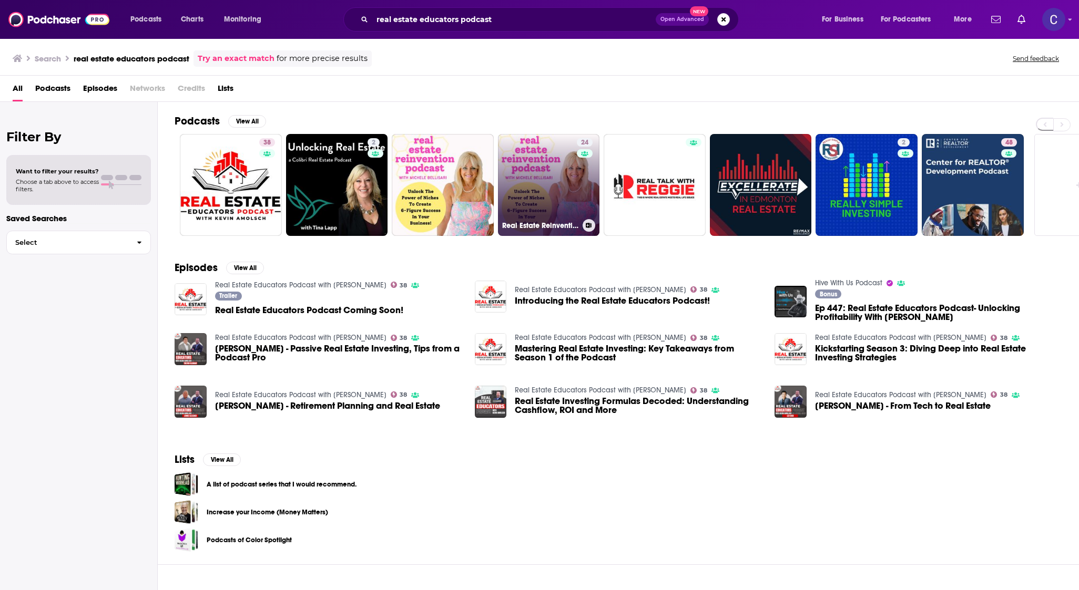
click at [550, 193] on link "24 Real Estate Reinvention | With [PERSON_NAME]" at bounding box center [549, 185] width 102 height 102
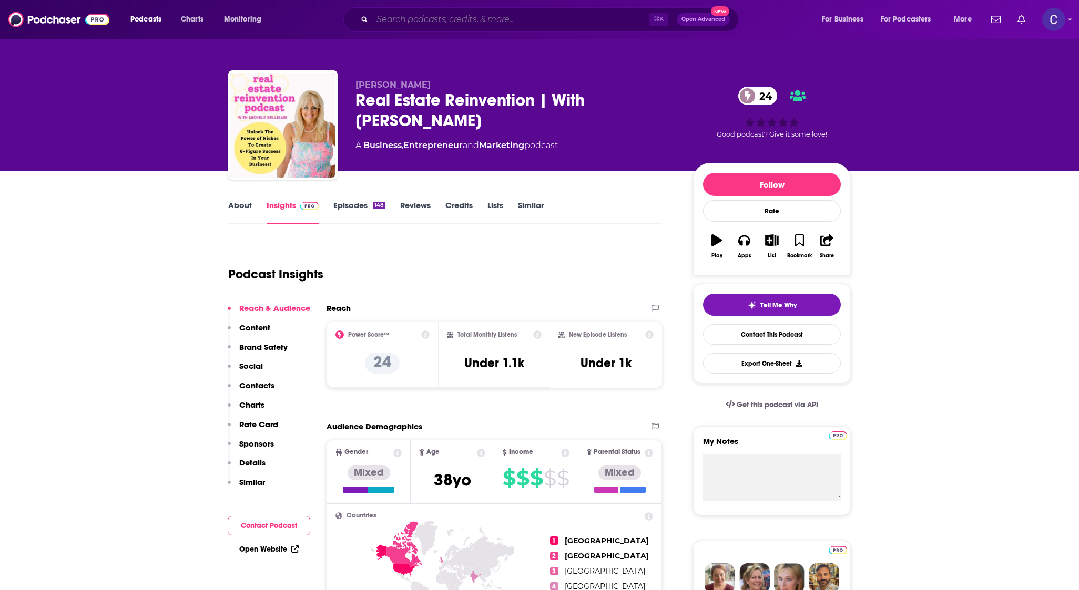
click at [516, 12] on input "Search podcasts, credits, & more..." at bounding box center [510, 19] width 276 height 17
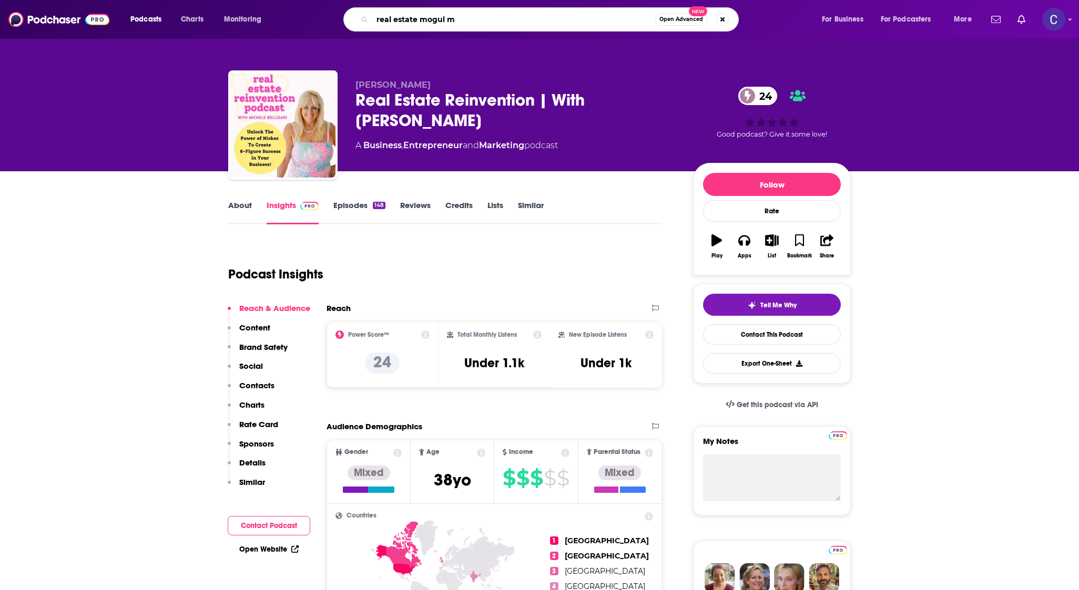
type input "real estate mogul md"
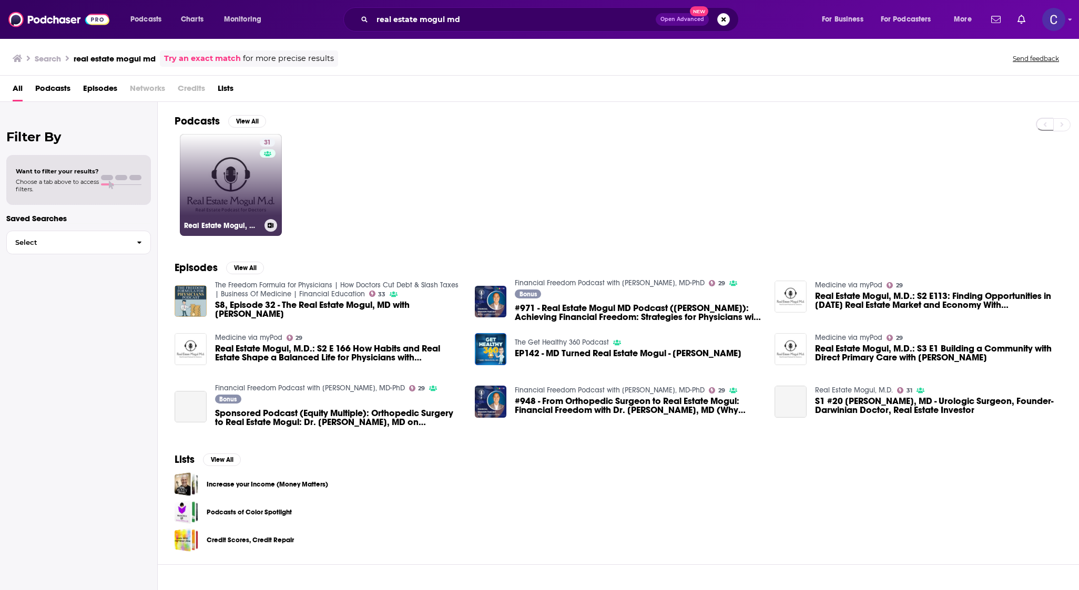
click at [279, 178] on link "31 Real Estate Mogul, M.D." at bounding box center [231, 185] width 102 height 102
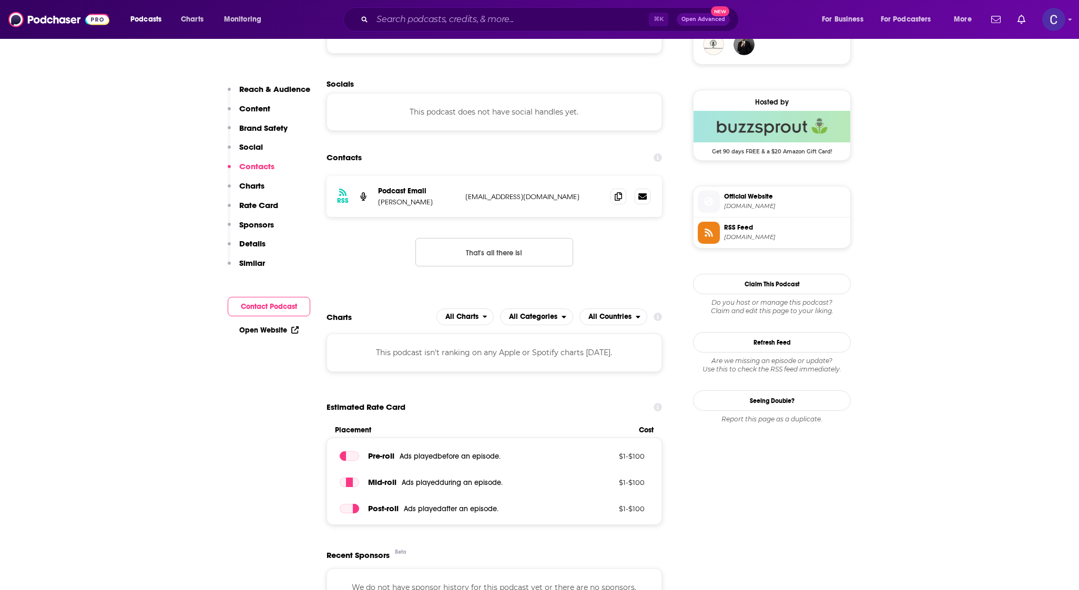
scroll to position [803, 0]
click at [612, 192] on span at bounding box center [618, 196] width 16 height 16
